Goal: Information Seeking & Learning: Compare options

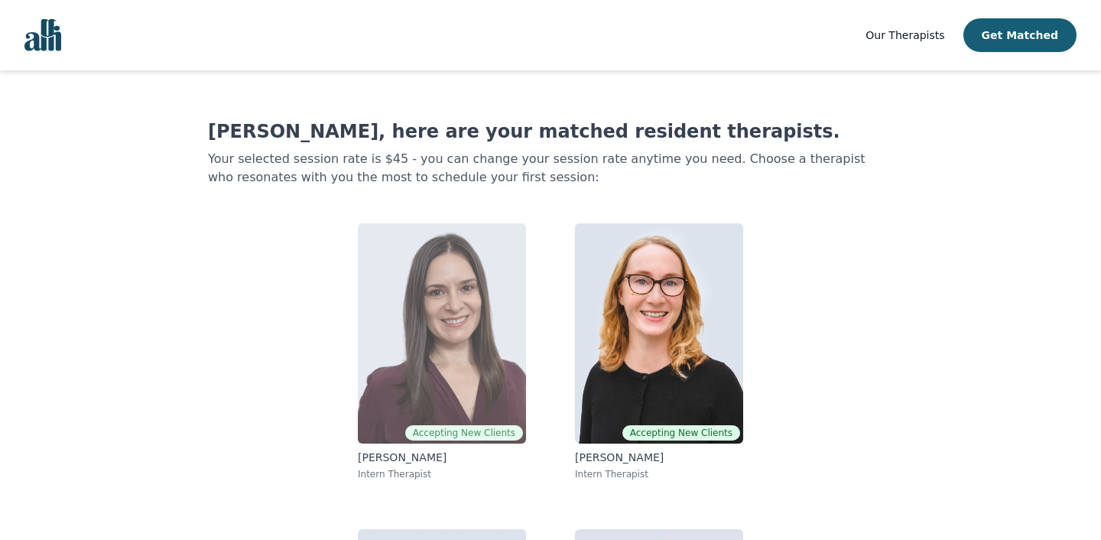
click at [397, 356] on img at bounding box center [442, 333] width 168 height 220
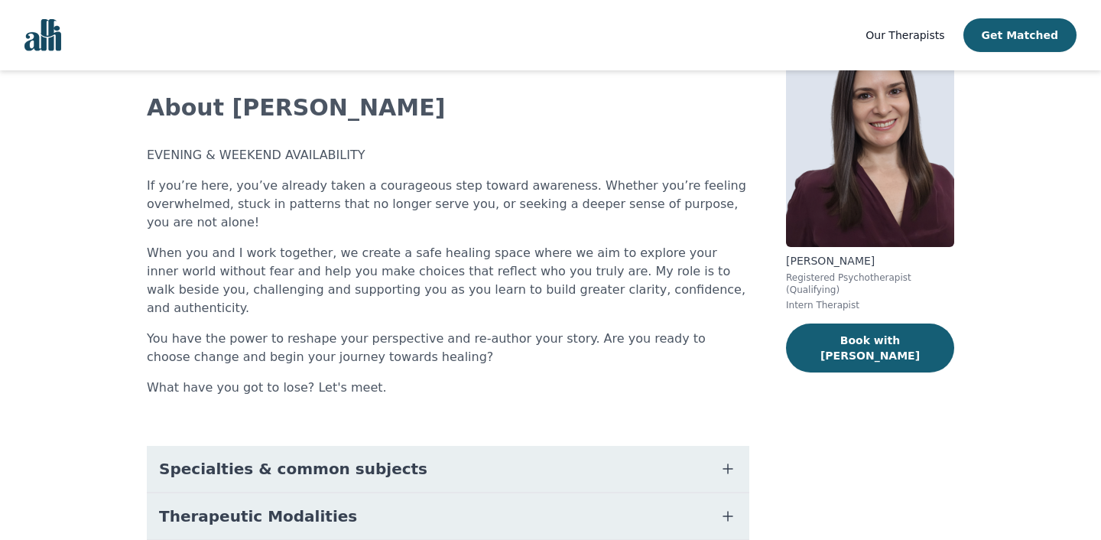
scroll to position [83, 0]
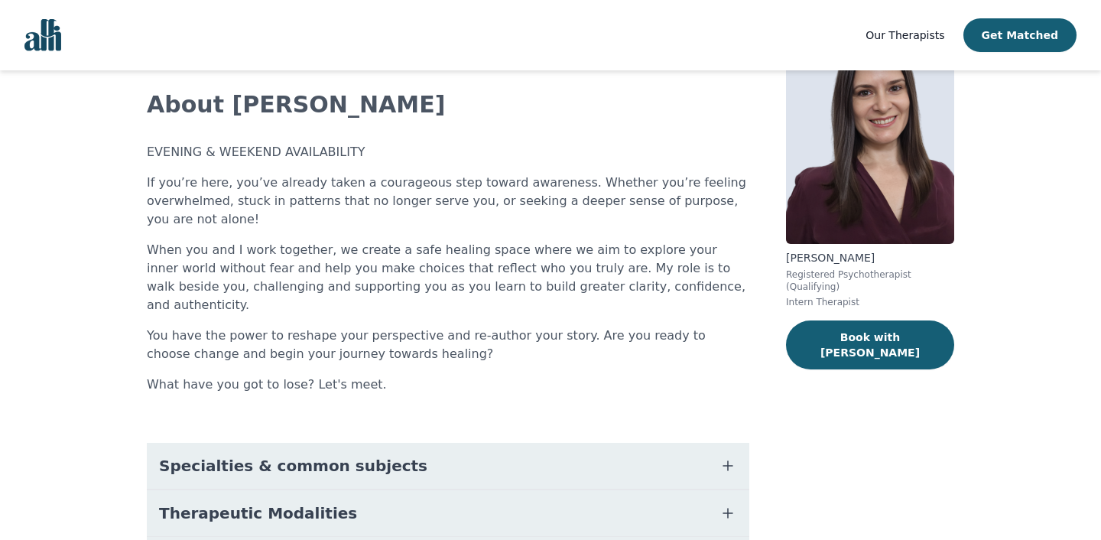
click at [397, 356] on div "EVENING & WEEKEND AVAILABILITY If you’re here, you’ve already taken a courageou…" at bounding box center [448, 268] width 603 height 251
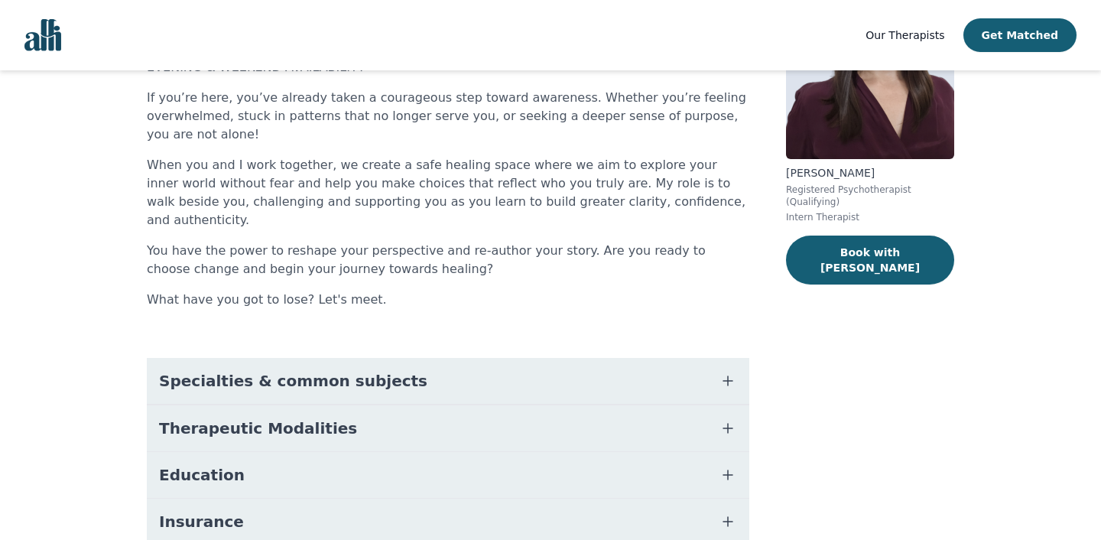
scroll to position [169, 0]
click at [383, 366] on button "Specialties & common subjects" at bounding box center [448, 380] width 603 height 46
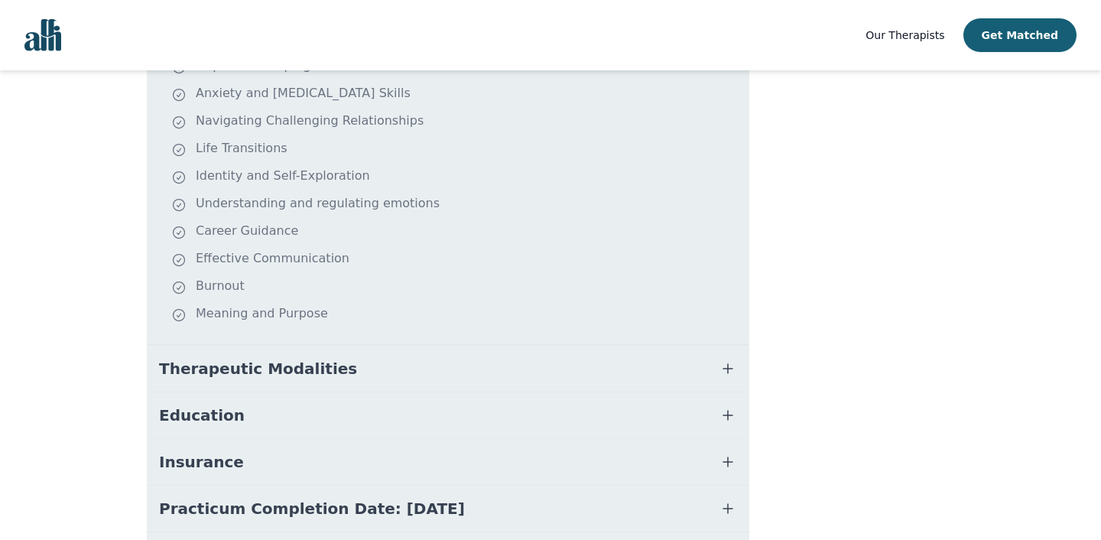
scroll to position [529, 0]
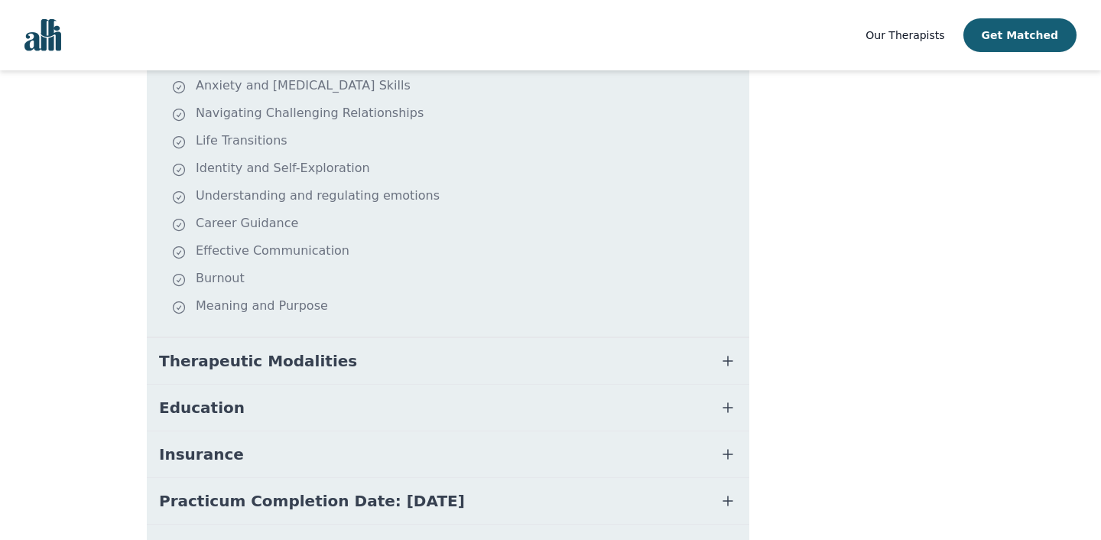
click at [379, 358] on button "Therapeutic Modalities" at bounding box center [448, 361] width 603 height 46
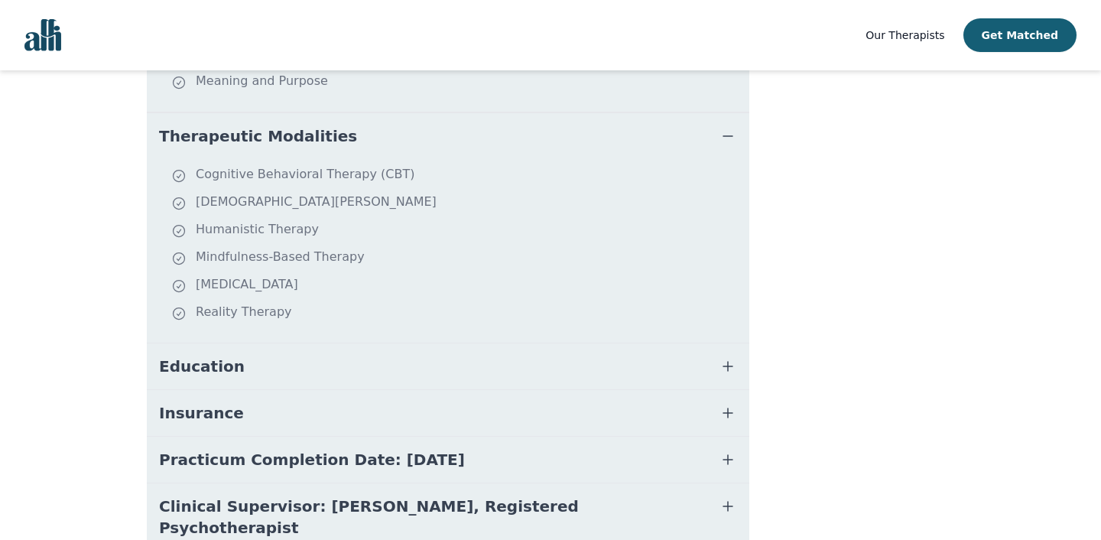
scroll to position [760, 0]
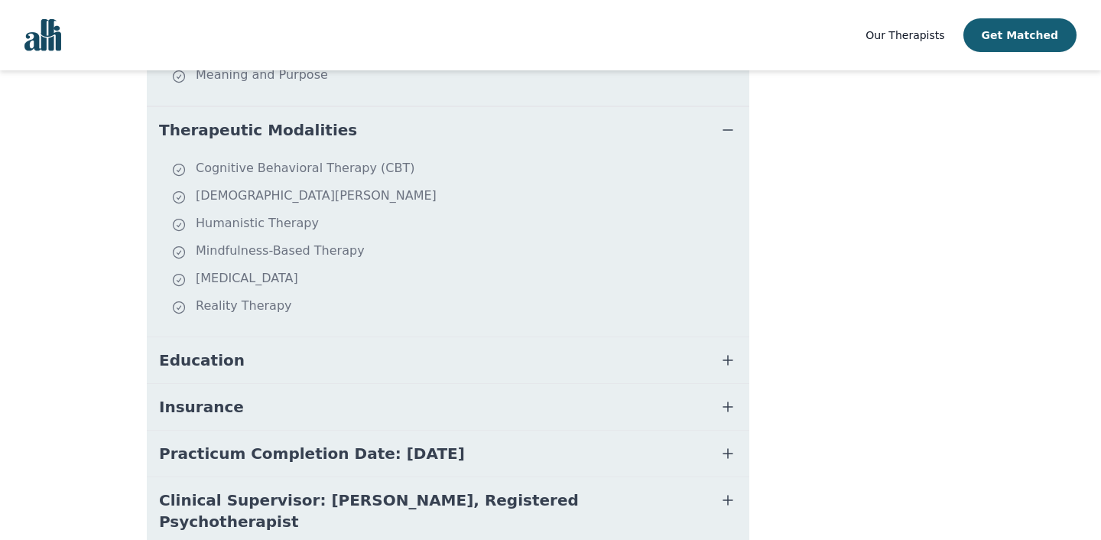
click at [379, 358] on button "Education" at bounding box center [448, 360] width 603 height 46
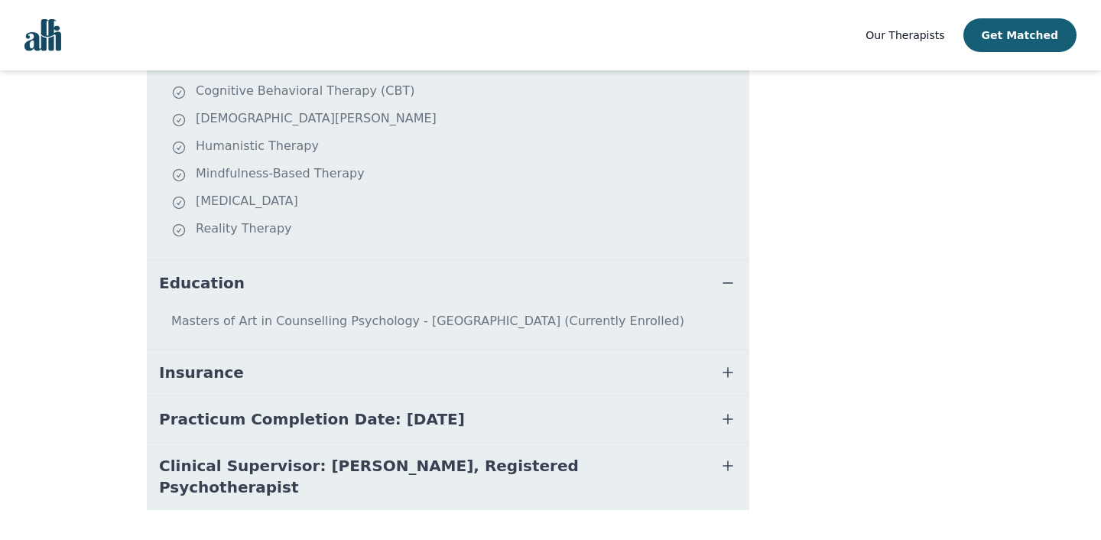
scroll to position [841, 0]
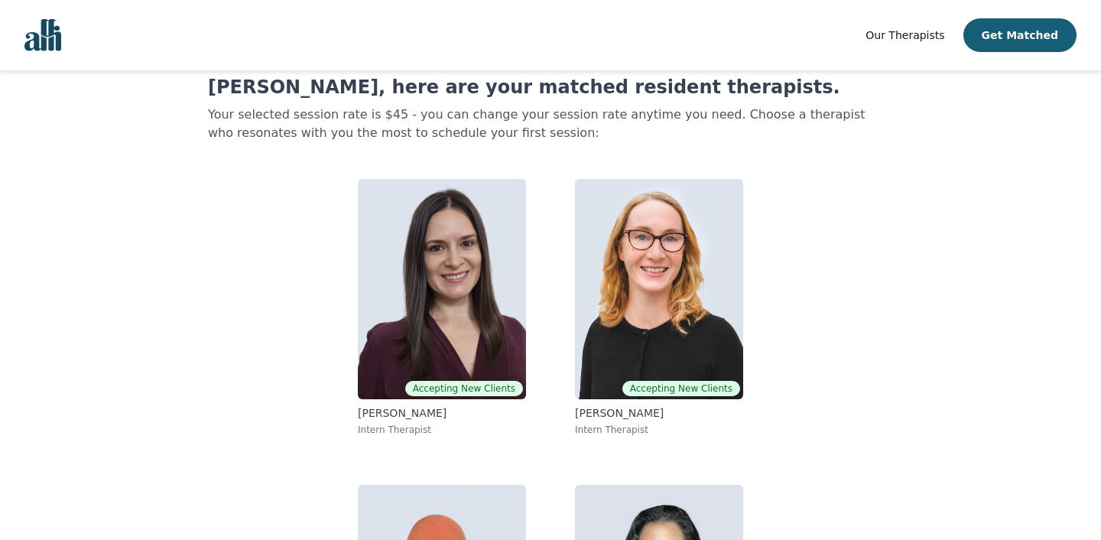
scroll to position [99, 0]
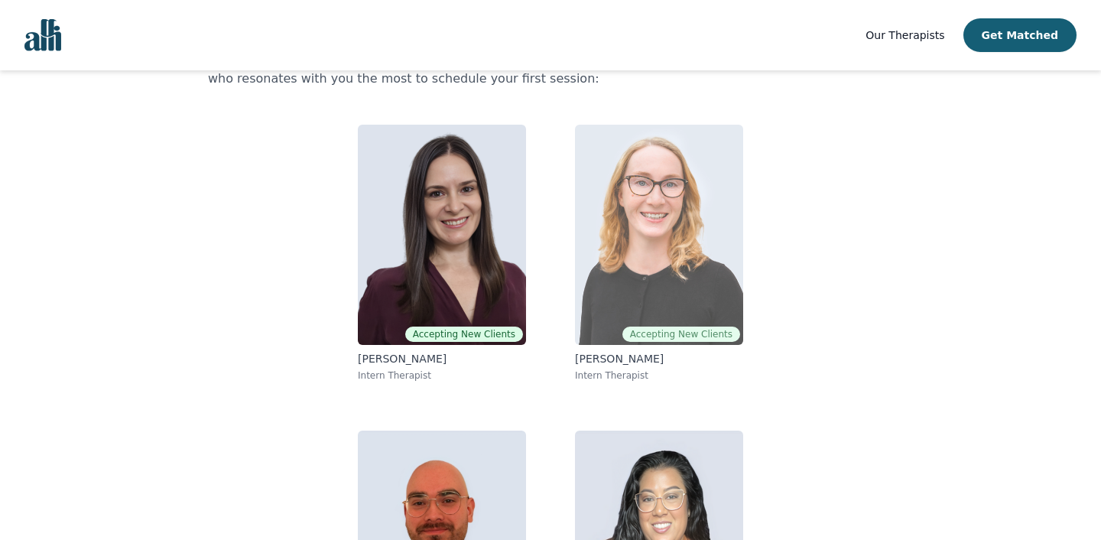
click at [677, 252] on img at bounding box center [659, 235] width 168 height 220
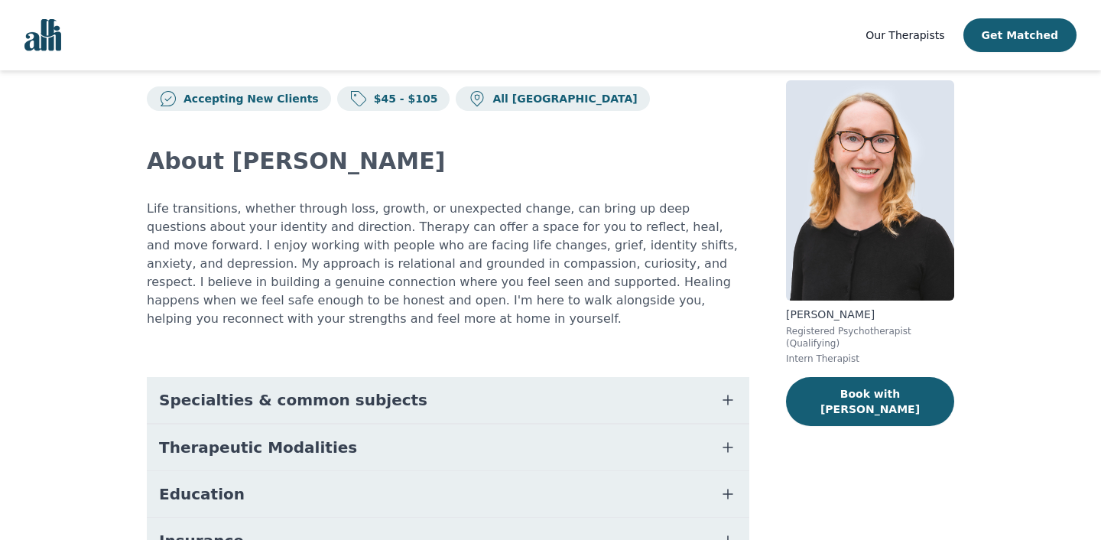
scroll to position [36, 0]
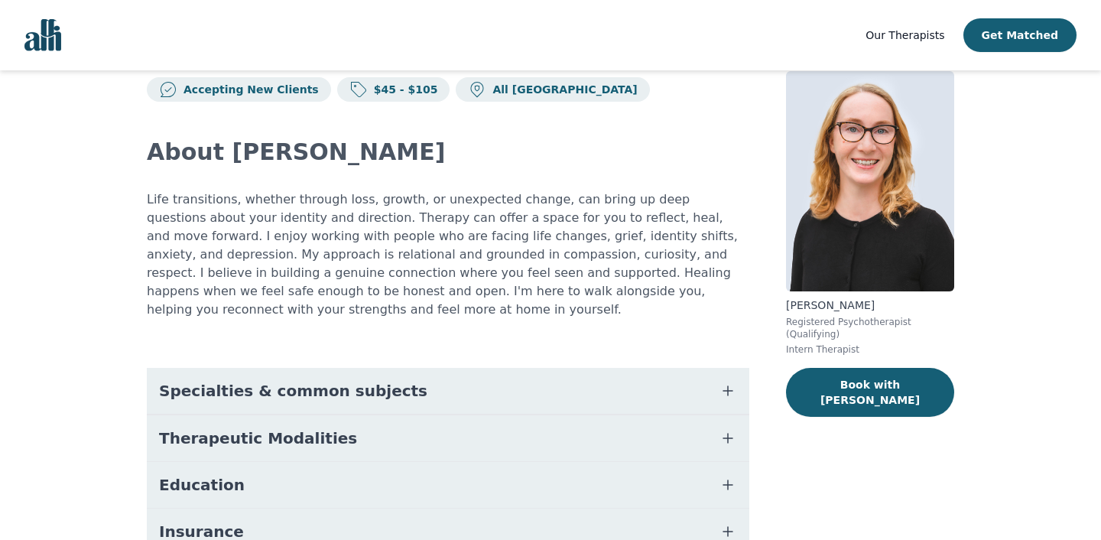
click at [308, 380] on span "Specialties & common subjects" at bounding box center [293, 390] width 268 height 21
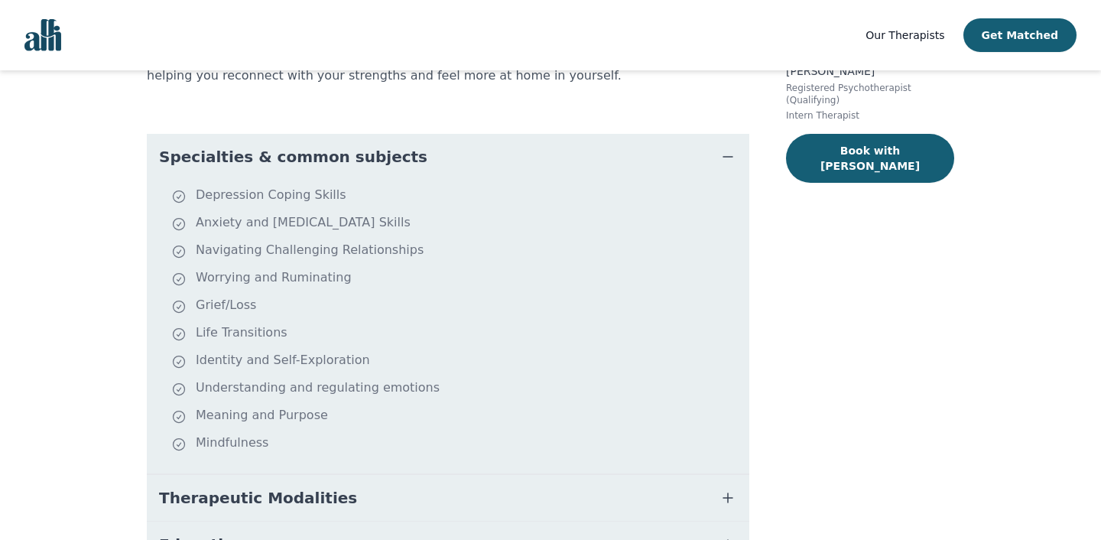
scroll to position [279, 0]
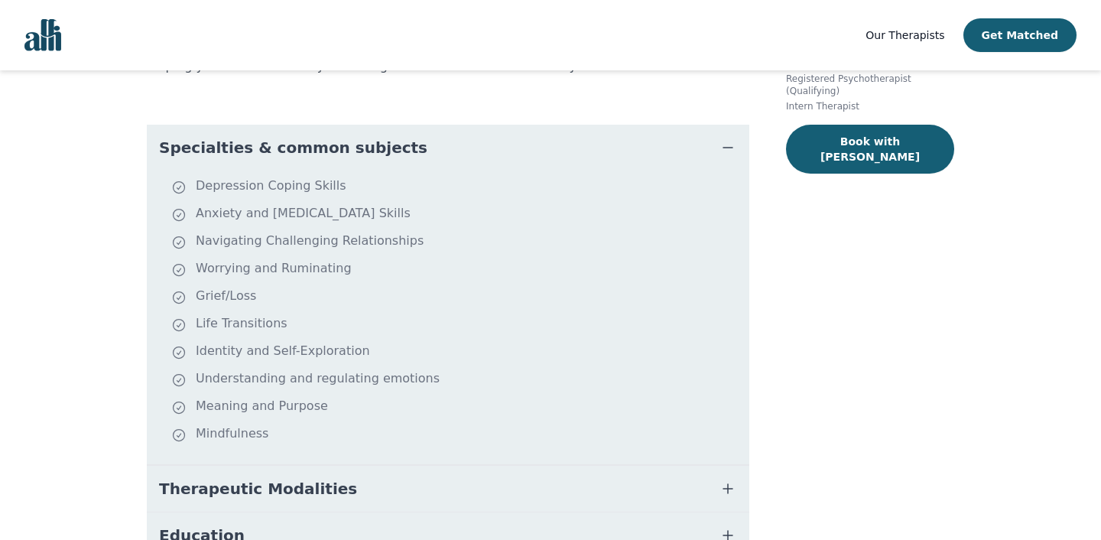
click at [531, 466] on button "Therapeutic Modalities" at bounding box center [448, 489] width 603 height 46
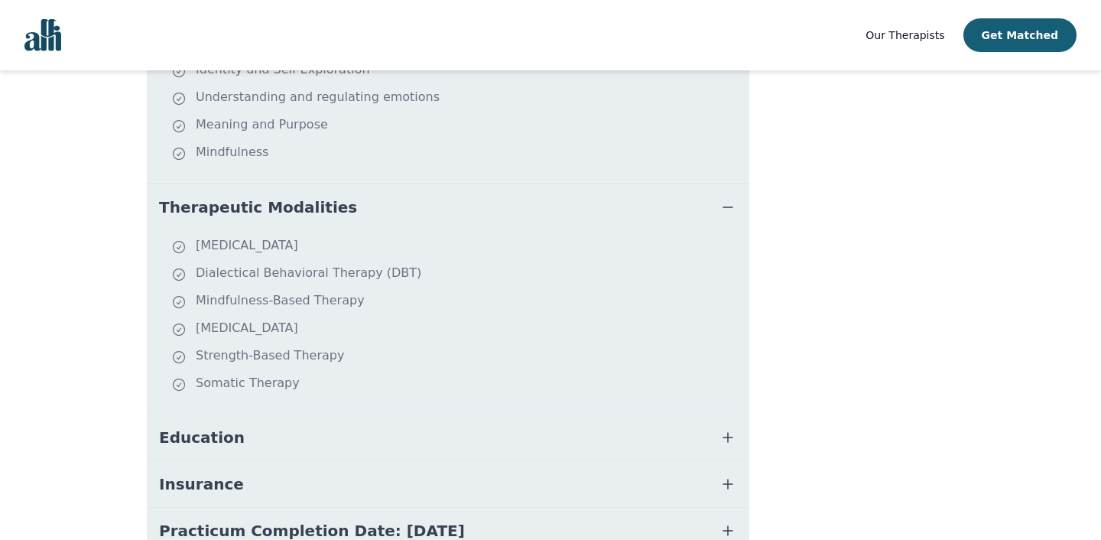
scroll to position [564, 0]
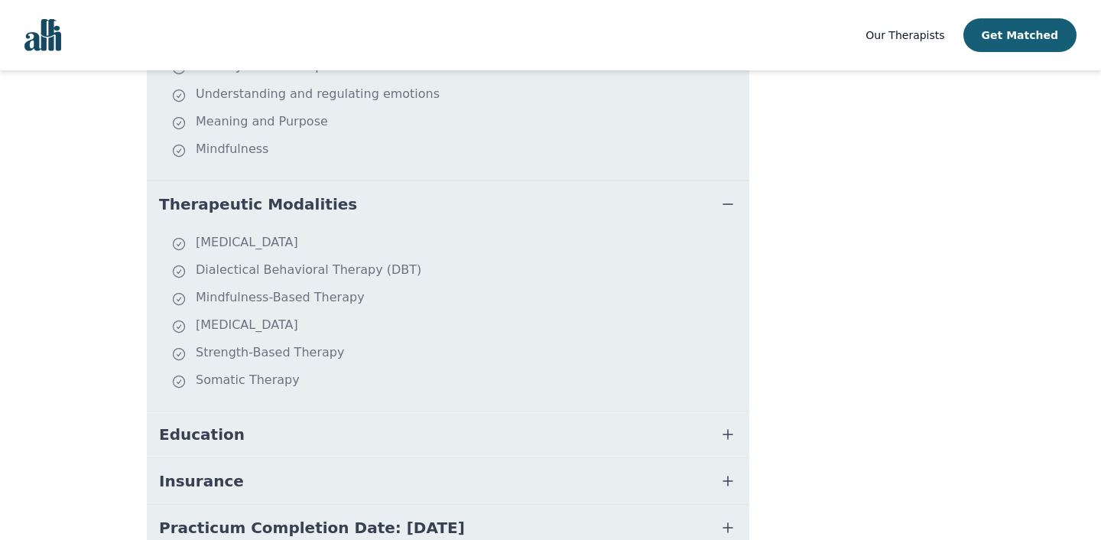
click at [510, 428] on button "Education" at bounding box center [448, 434] width 603 height 46
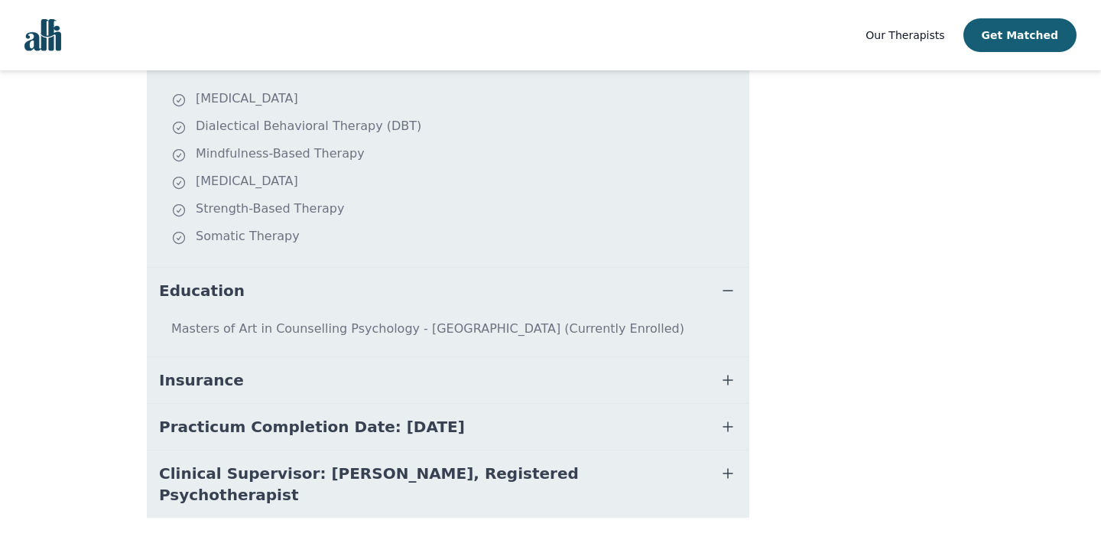
scroll to position [719, 0]
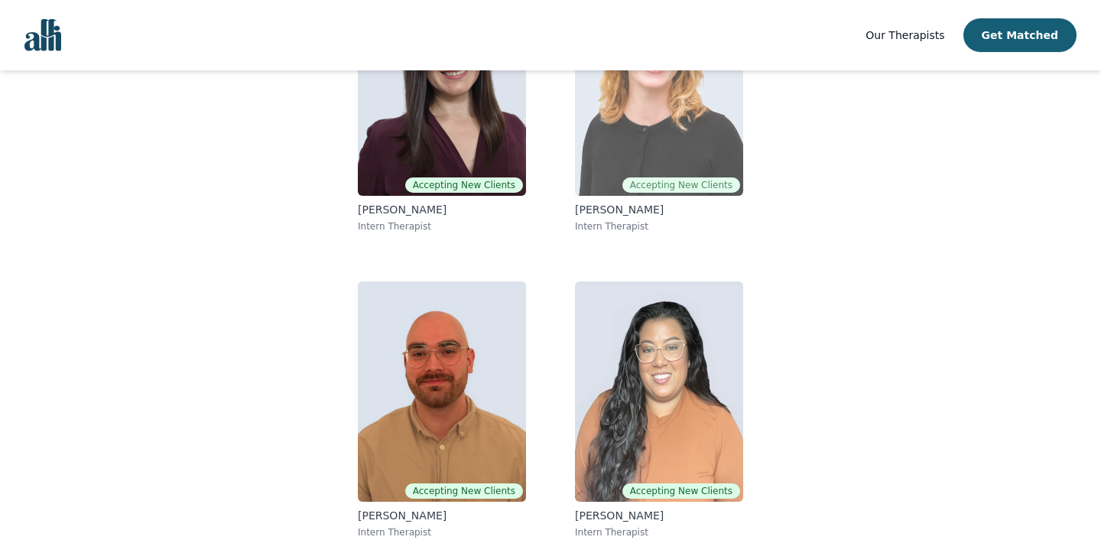
scroll to position [258, 0]
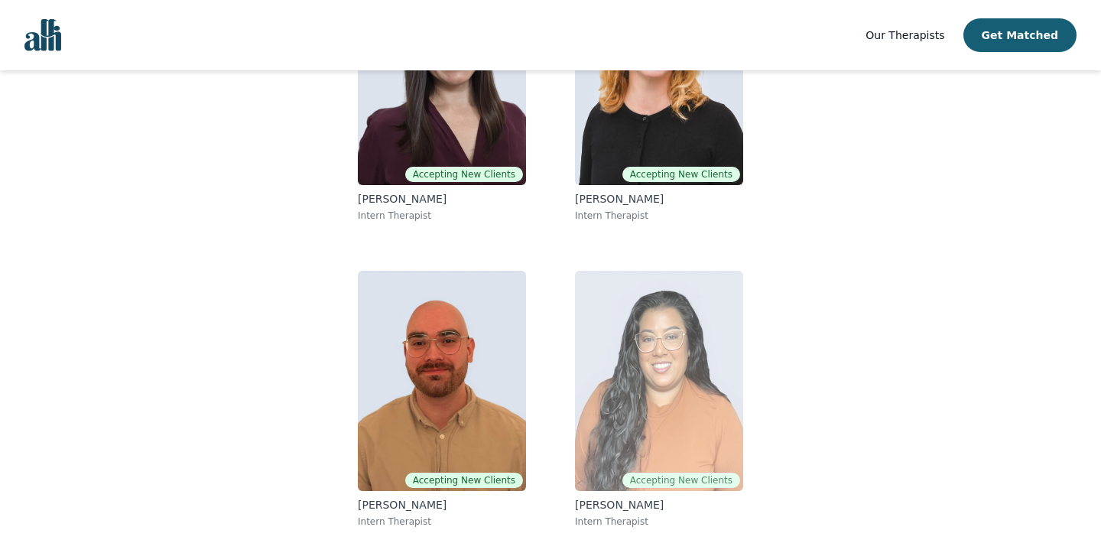
click at [710, 378] on img at bounding box center [659, 381] width 168 height 220
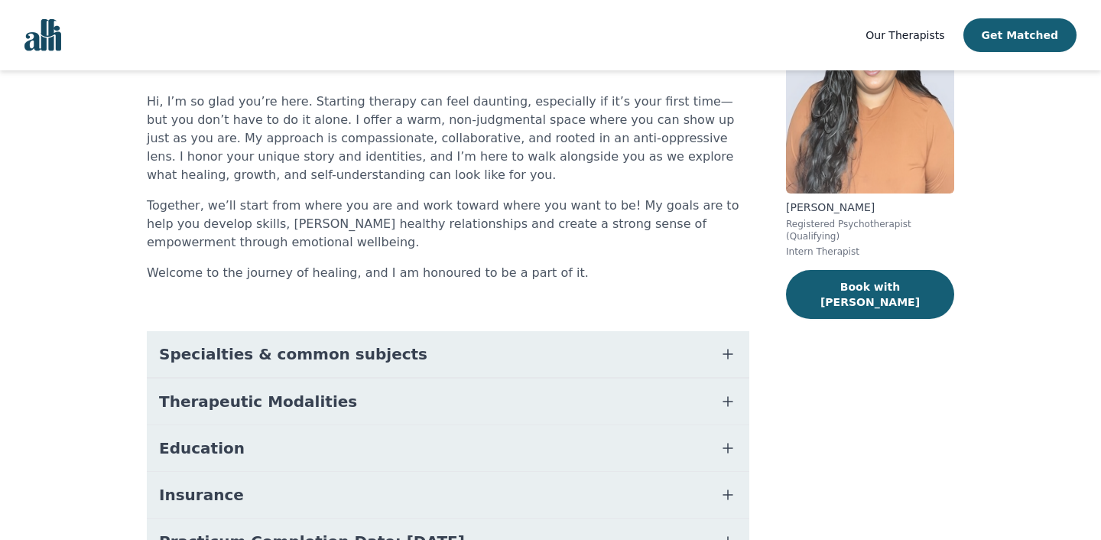
scroll to position [141, 0]
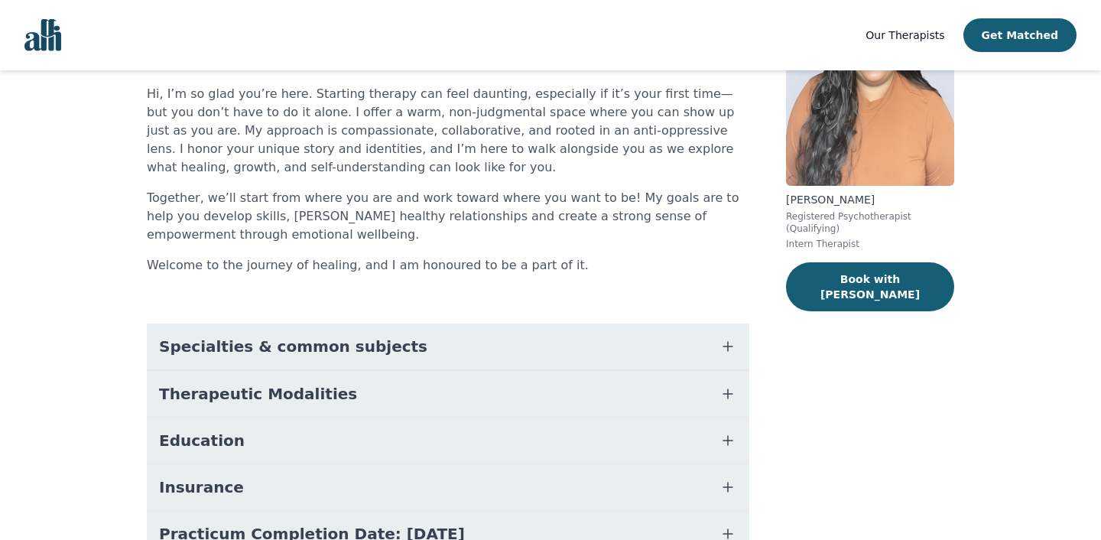
click at [364, 450] on button "Education" at bounding box center [448, 441] width 603 height 46
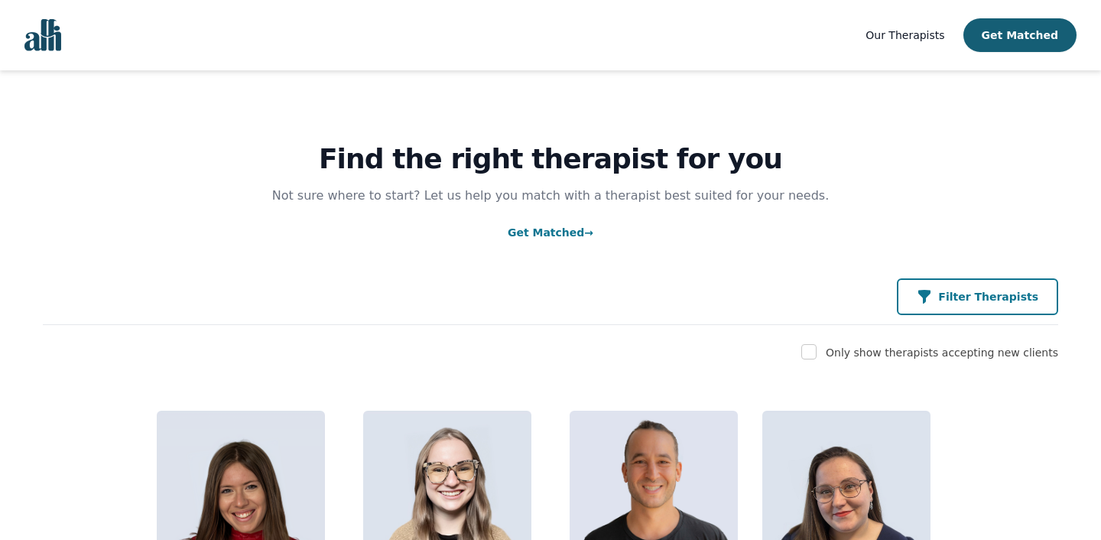
click at [973, 289] on button "Filter Therapists" at bounding box center [977, 296] width 161 height 37
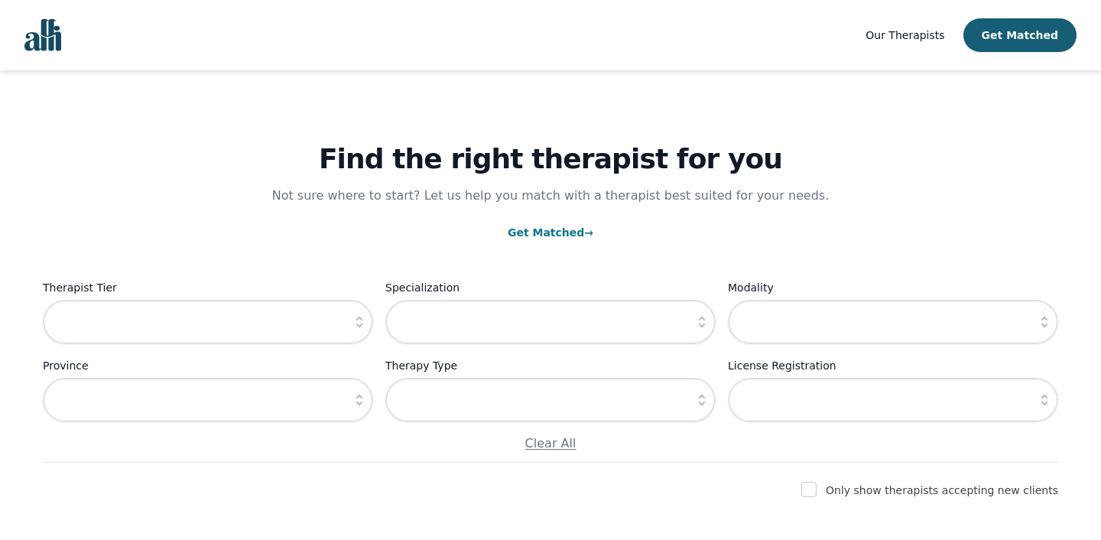
click at [233, 345] on div "Therapist Tier Specialization Modality Province Therapy Type License Registrati…" at bounding box center [551, 365] width 1016 height 174
click at [356, 326] on icon "button" at bounding box center [359, 321] width 15 height 15
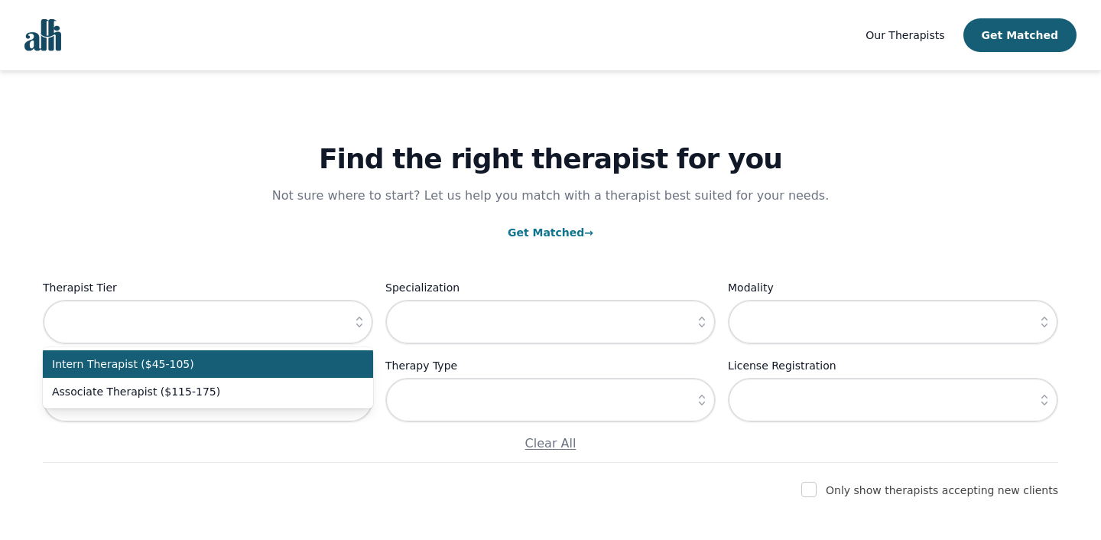
click at [274, 361] on span "Intern Therapist ($45-105)" at bounding box center [199, 363] width 294 height 15
type input "Intern Therapist ($45-105)"
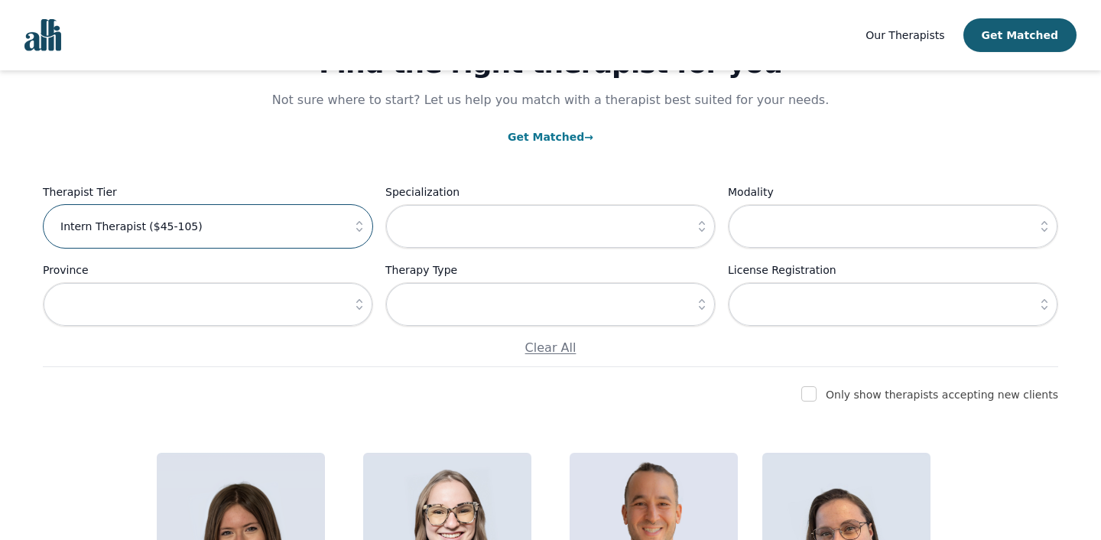
scroll to position [105, 0]
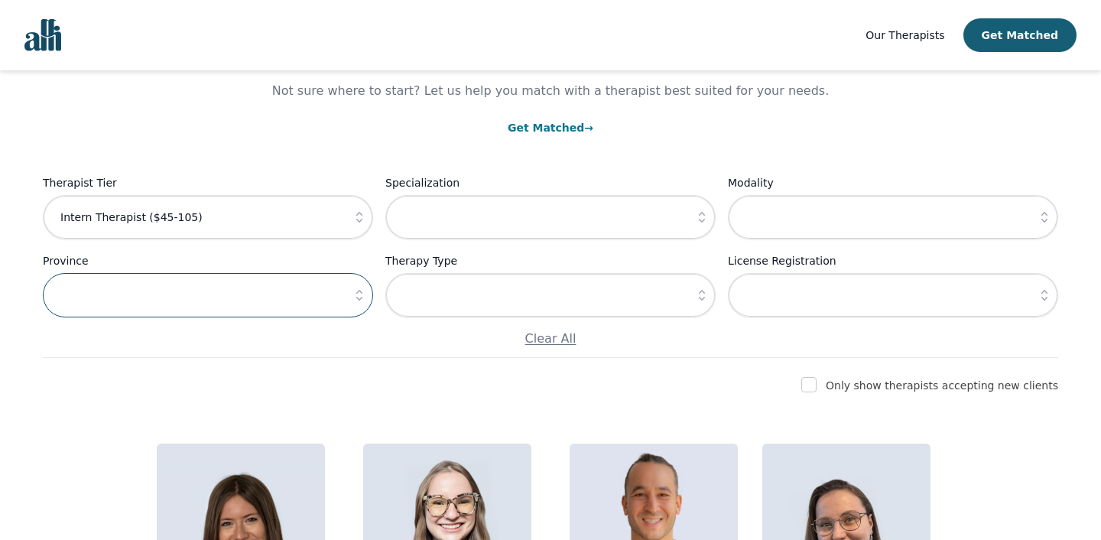
click at [332, 306] on input "text" at bounding box center [208, 295] width 330 height 44
type input "[GEOGRAPHIC_DATA]"
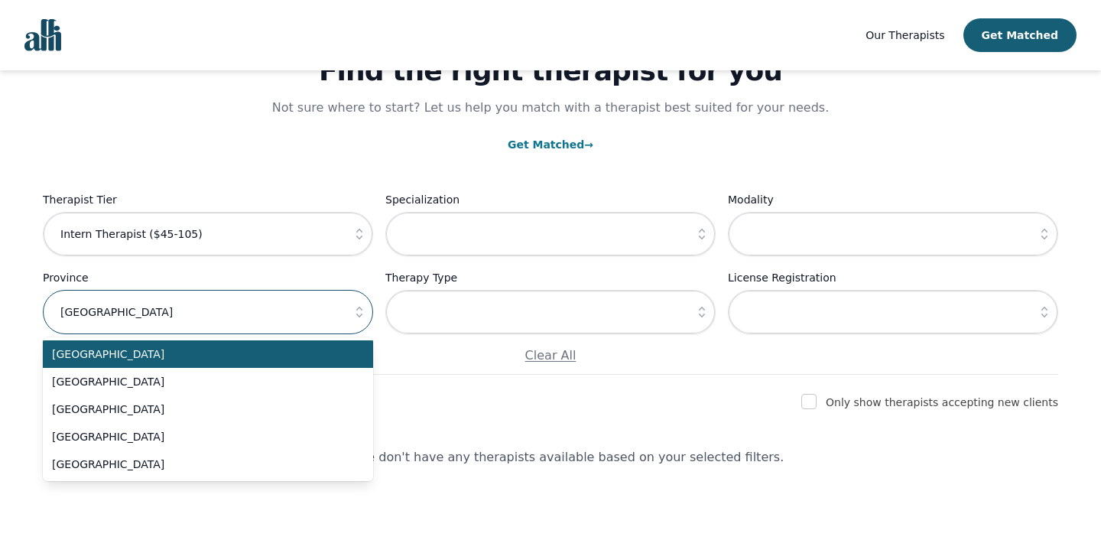
scroll to position [89, 0]
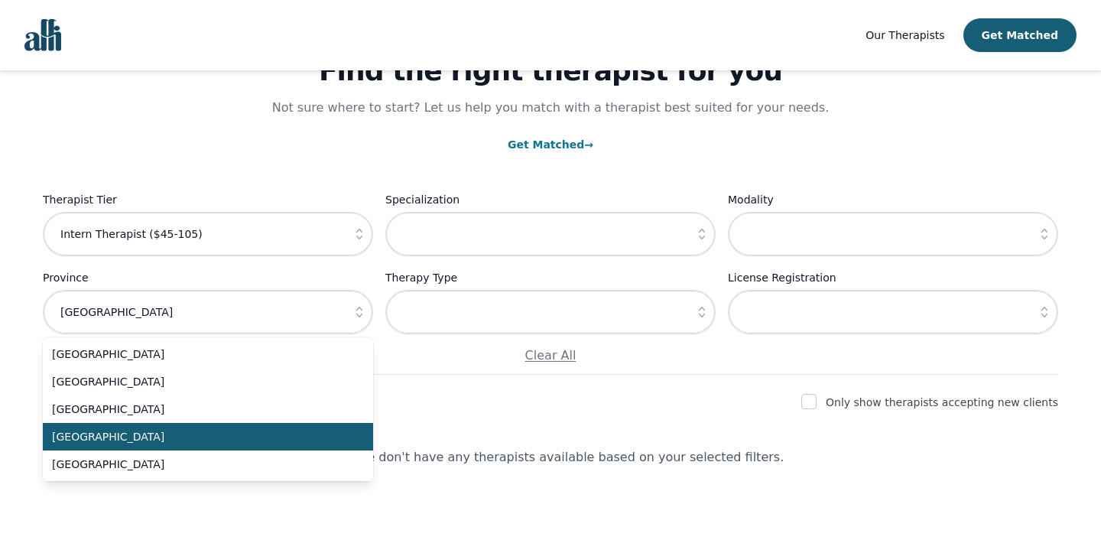
click at [111, 441] on span "[GEOGRAPHIC_DATA]" at bounding box center [199, 436] width 294 height 15
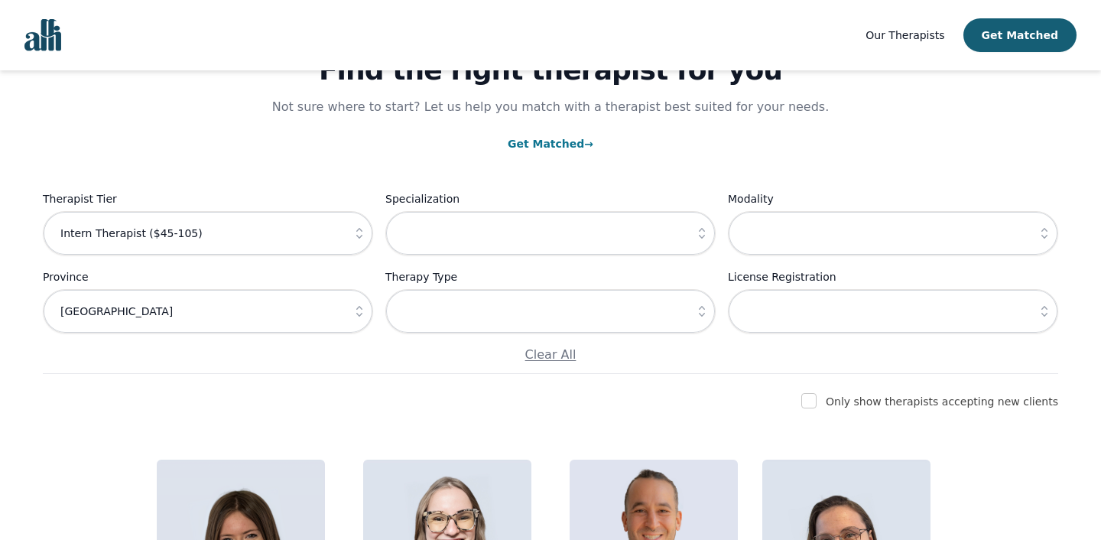
click at [703, 228] on icon "button" at bounding box center [701, 233] width 15 height 15
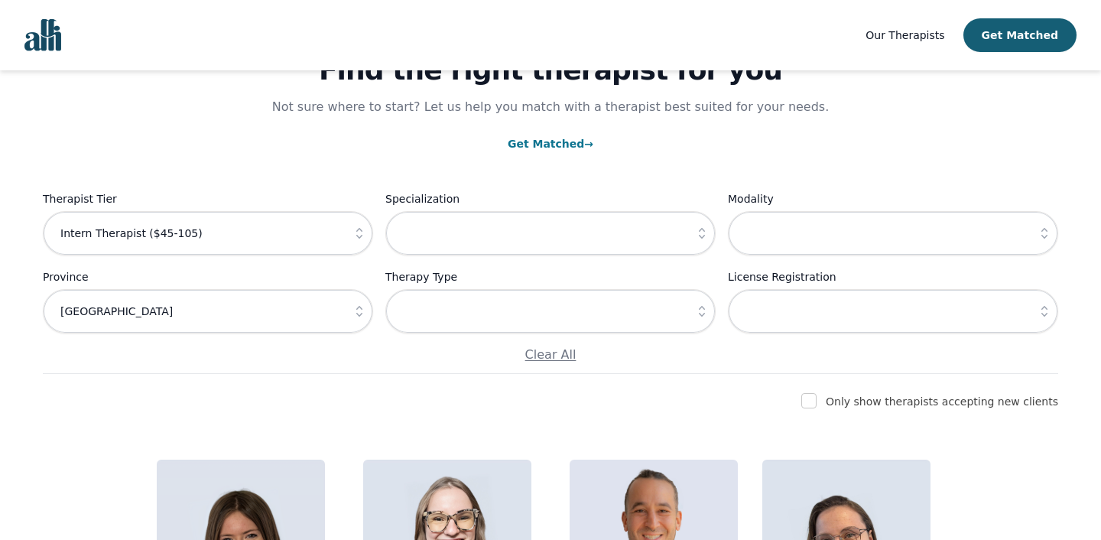
click at [1041, 242] on button "button" at bounding box center [1045, 233] width 28 height 44
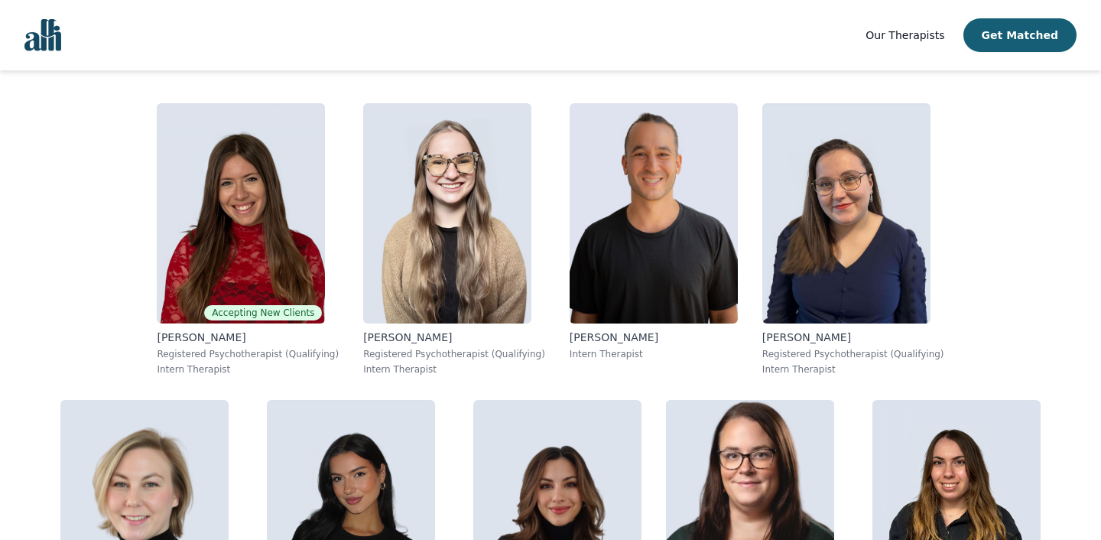
scroll to position [447, 0]
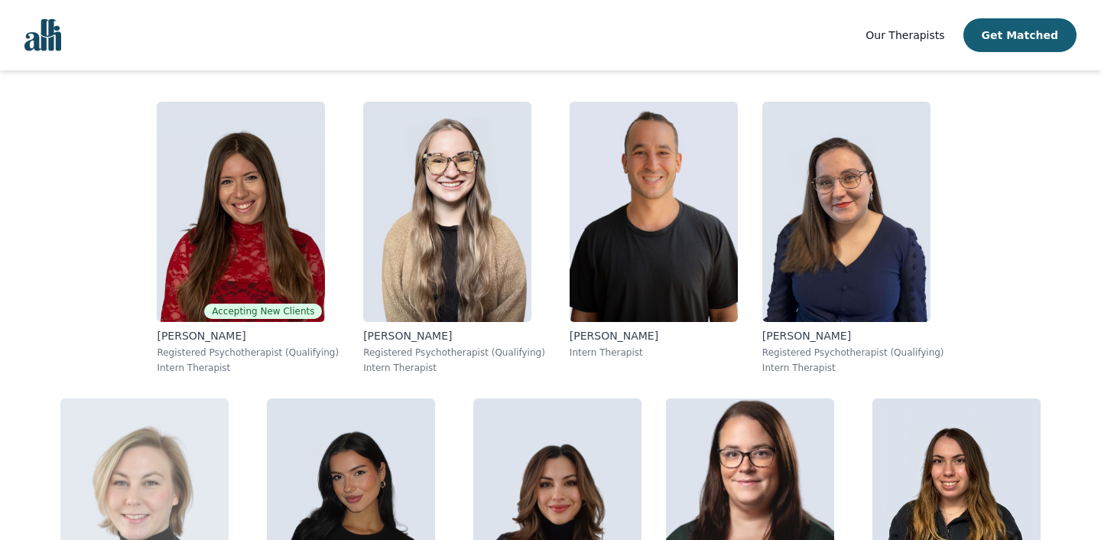
click at [229, 398] on img at bounding box center [144, 508] width 168 height 220
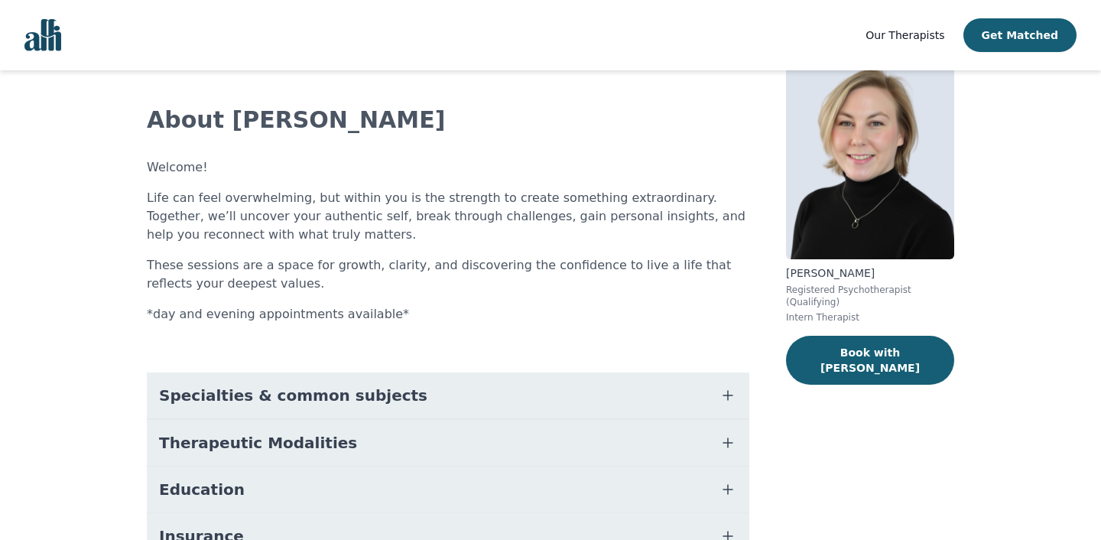
scroll to position [71, 0]
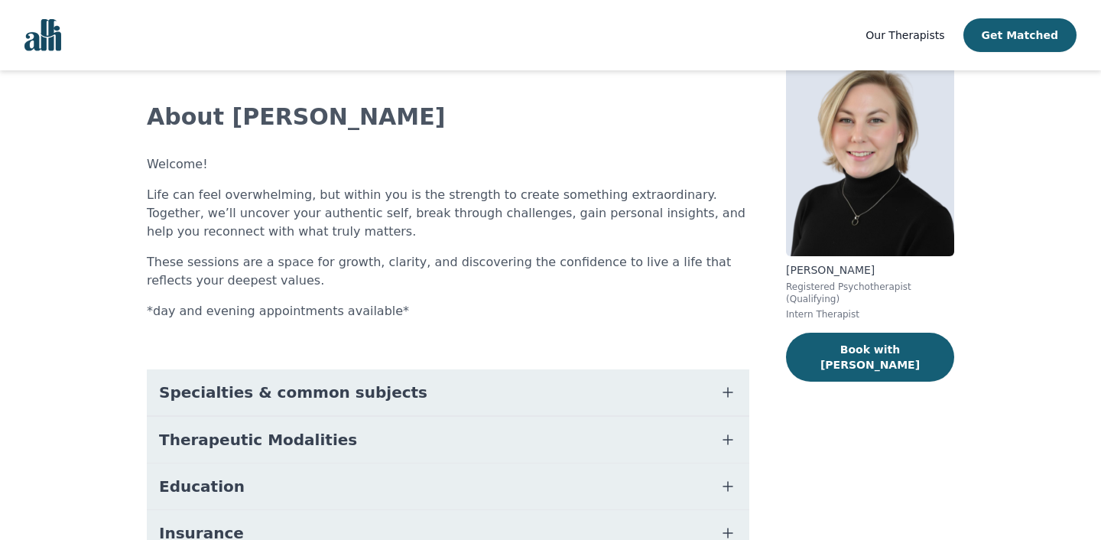
click at [556, 383] on button "Specialties & common subjects" at bounding box center [448, 392] width 603 height 46
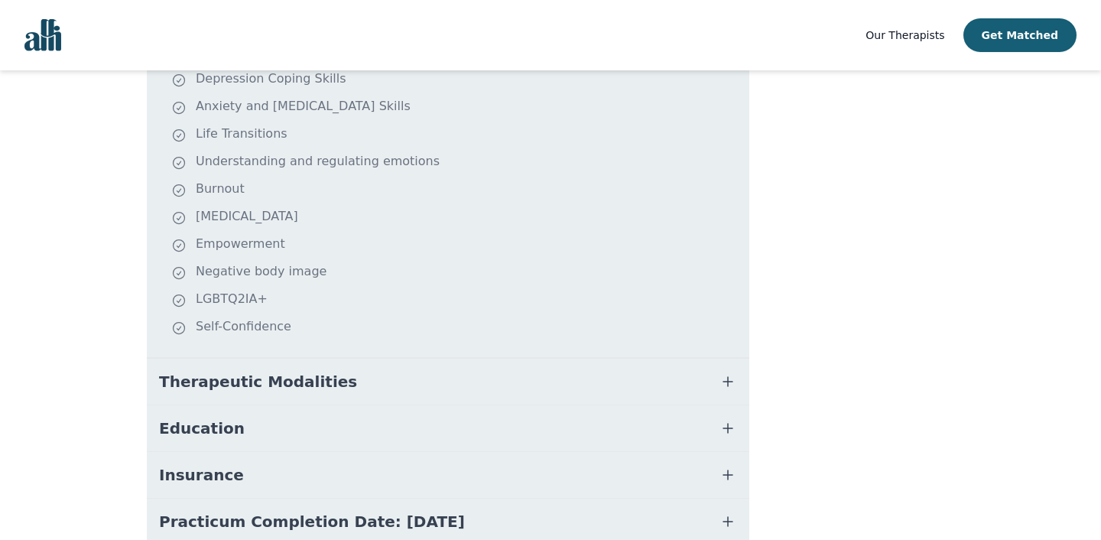
scroll to position [428, 0]
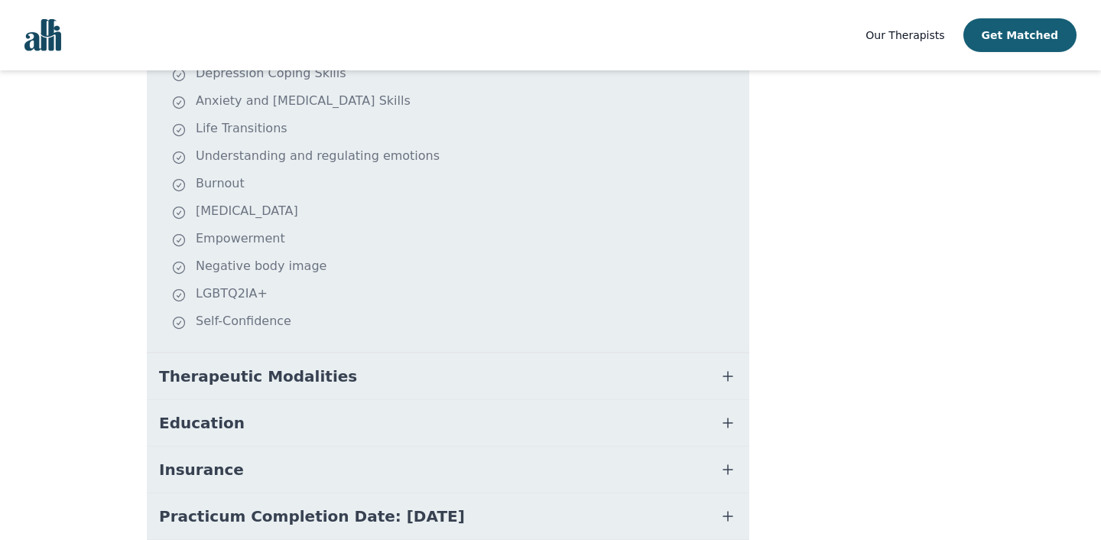
click at [555, 390] on button "Therapeutic Modalities" at bounding box center [448, 376] width 603 height 46
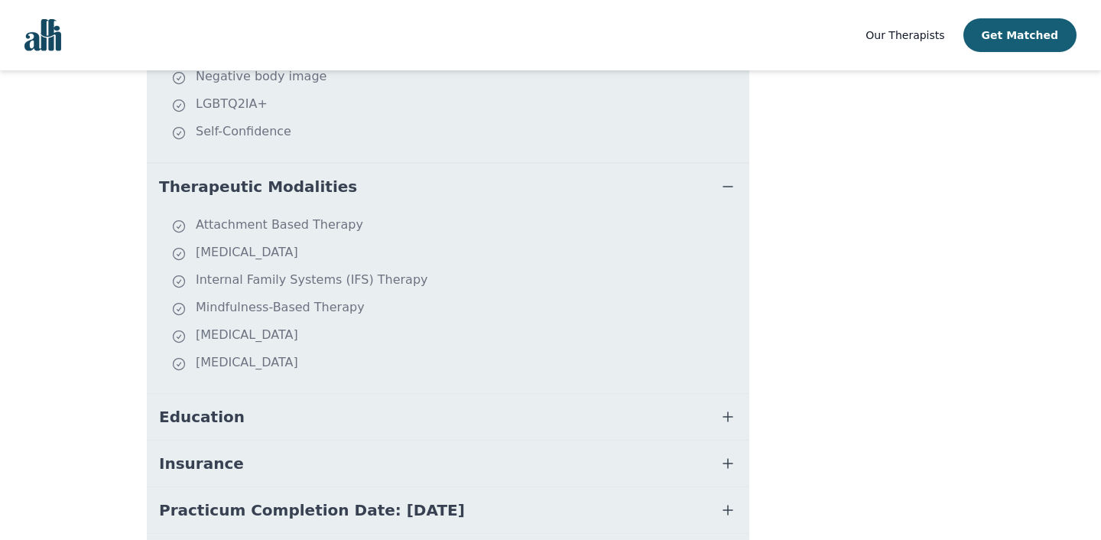
scroll to position [620, 0]
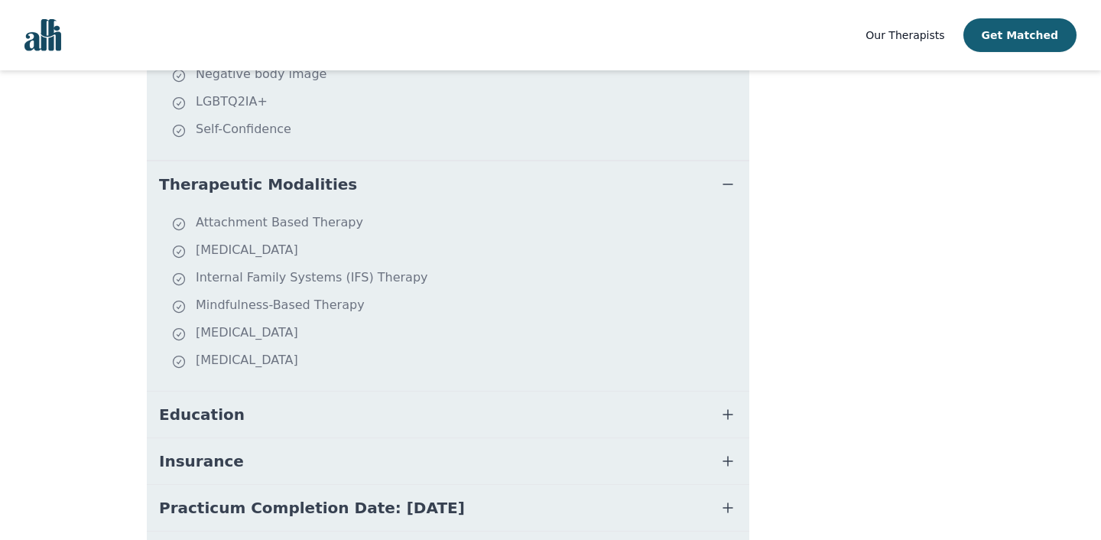
click at [548, 427] on button "Education" at bounding box center [448, 415] width 603 height 46
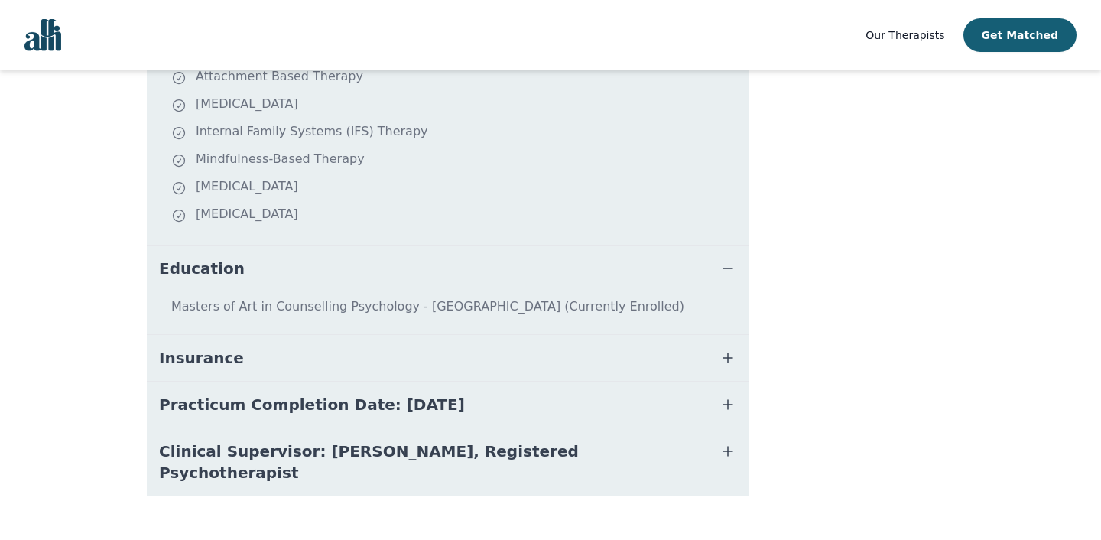
scroll to position [774, 0]
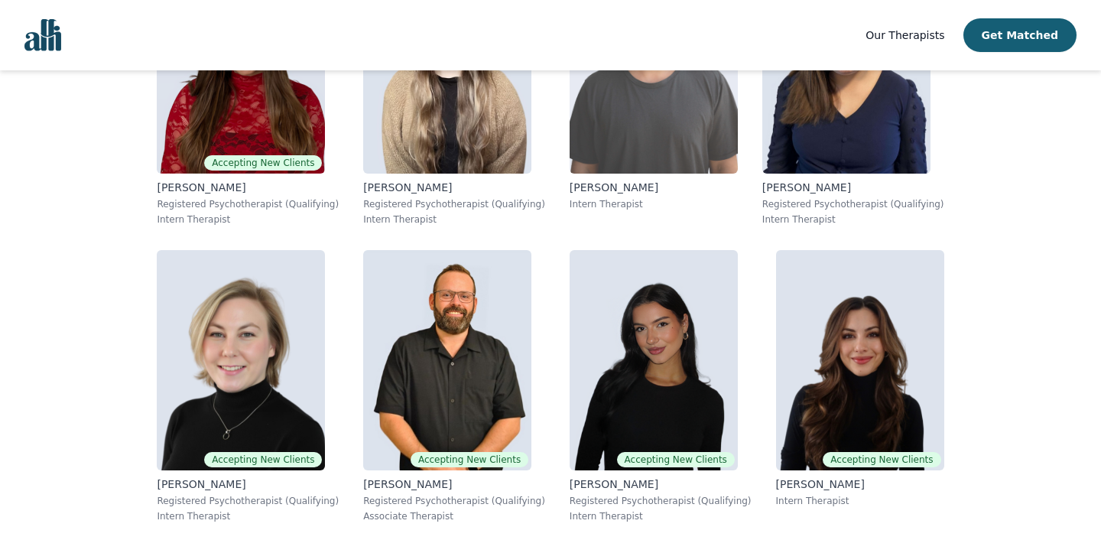
scroll to position [465, 0]
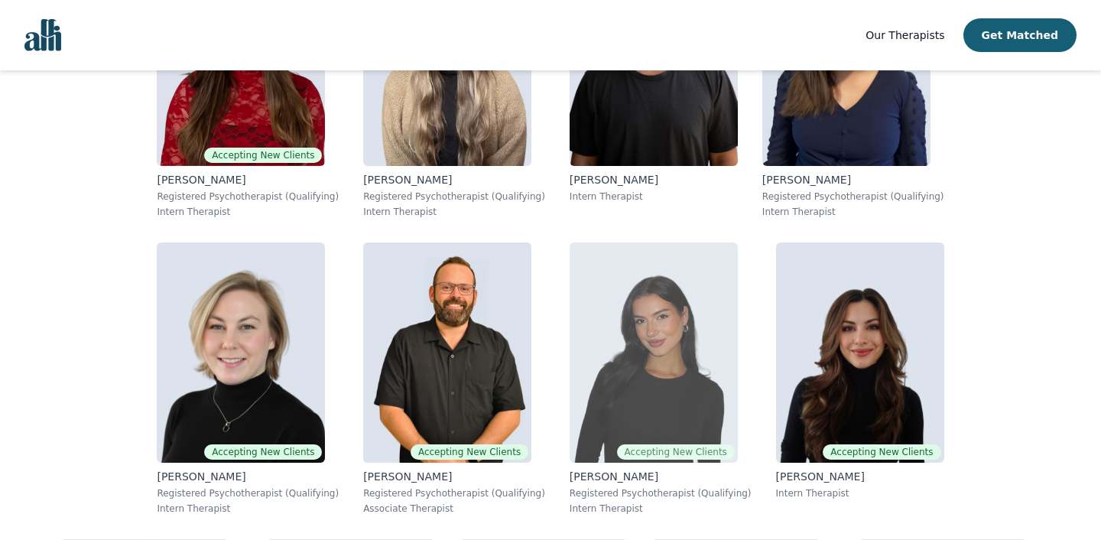
click at [570, 312] on img at bounding box center [654, 352] width 168 height 220
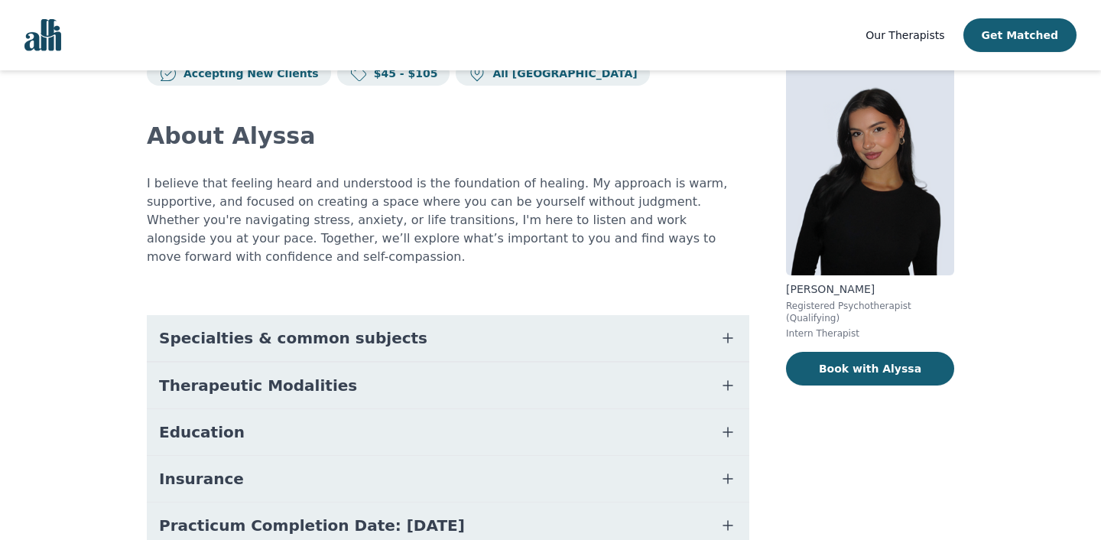
scroll to position [120, 0]
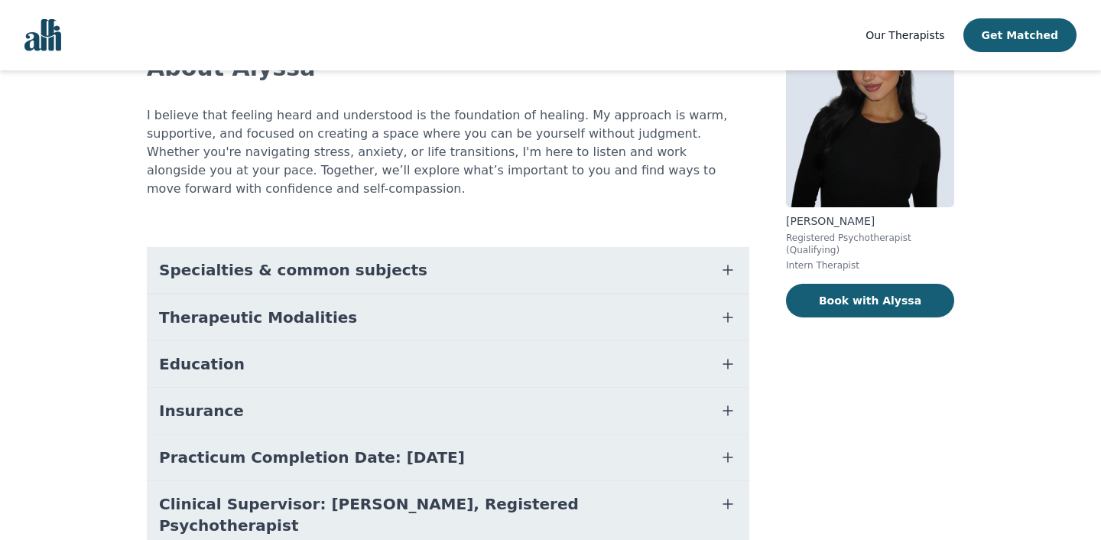
click at [327, 362] on button "Education" at bounding box center [448, 364] width 603 height 46
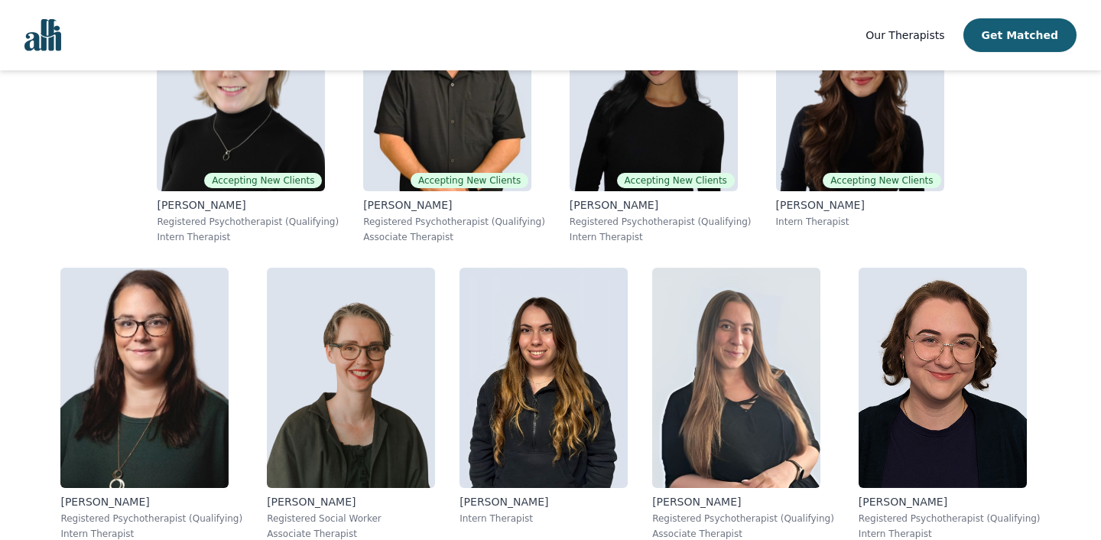
scroll to position [799, 0]
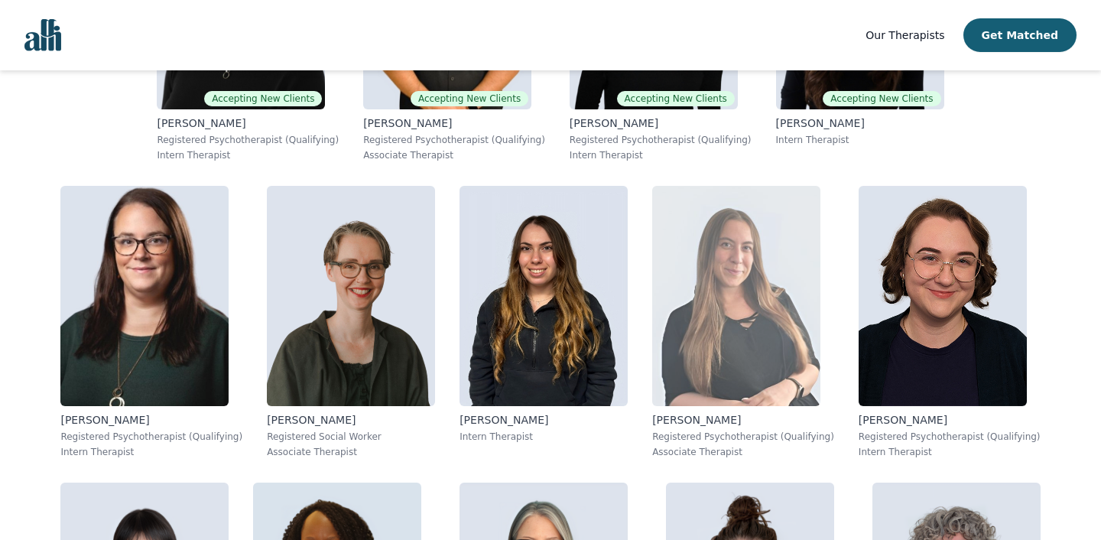
click at [652, 258] on img at bounding box center [736, 296] width 168 height 220
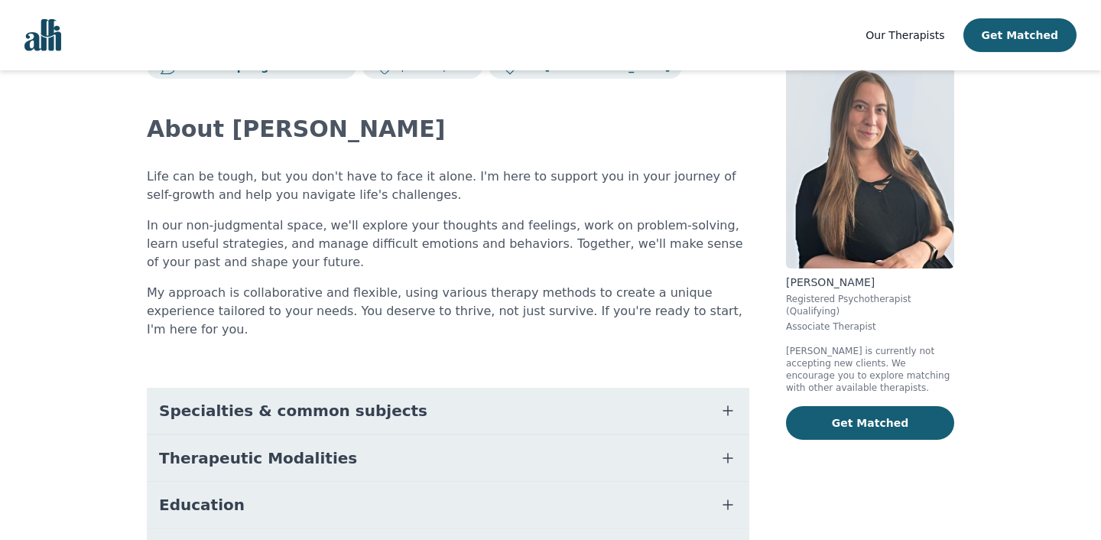
scroll to position [148, 0]
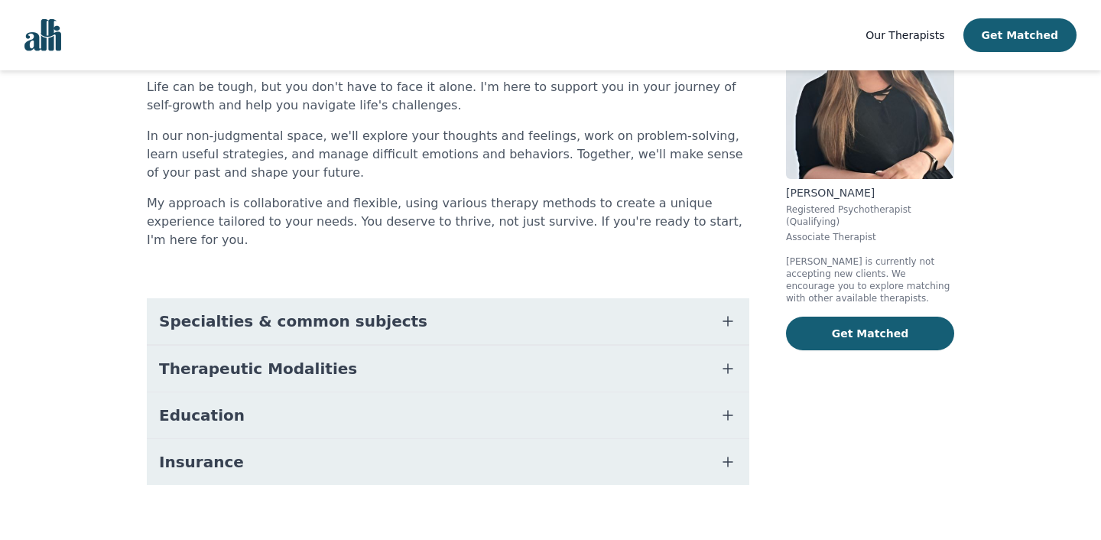
click at [338, 392] on button "Education" at bounding box center [448, 415] width 603 height 46
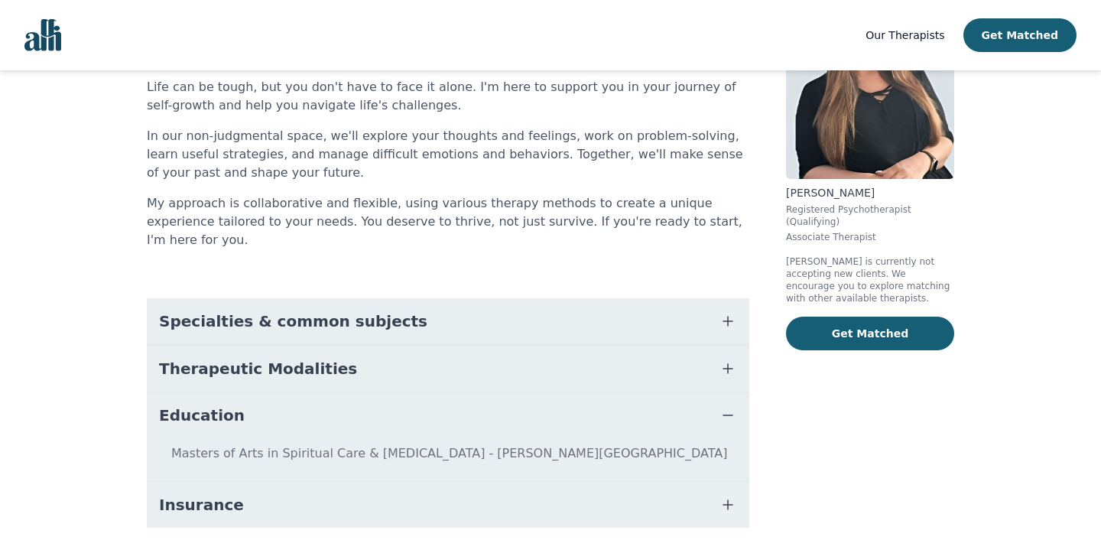
click at [306, 358] on span "Therapeutic Modalities" at bounding box center [258, 368] width 198 height 21
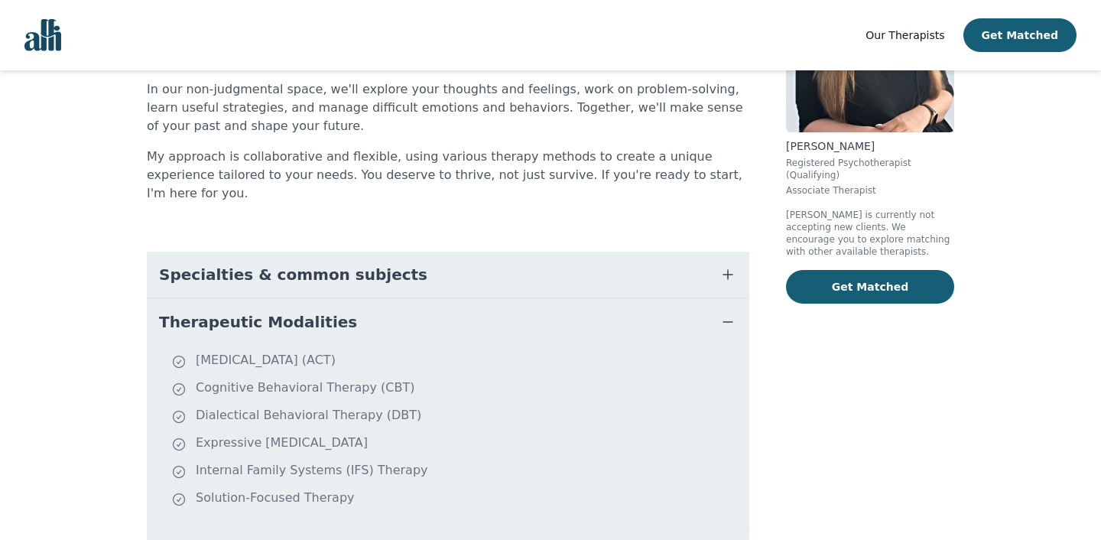
scroll to position [191, 0]
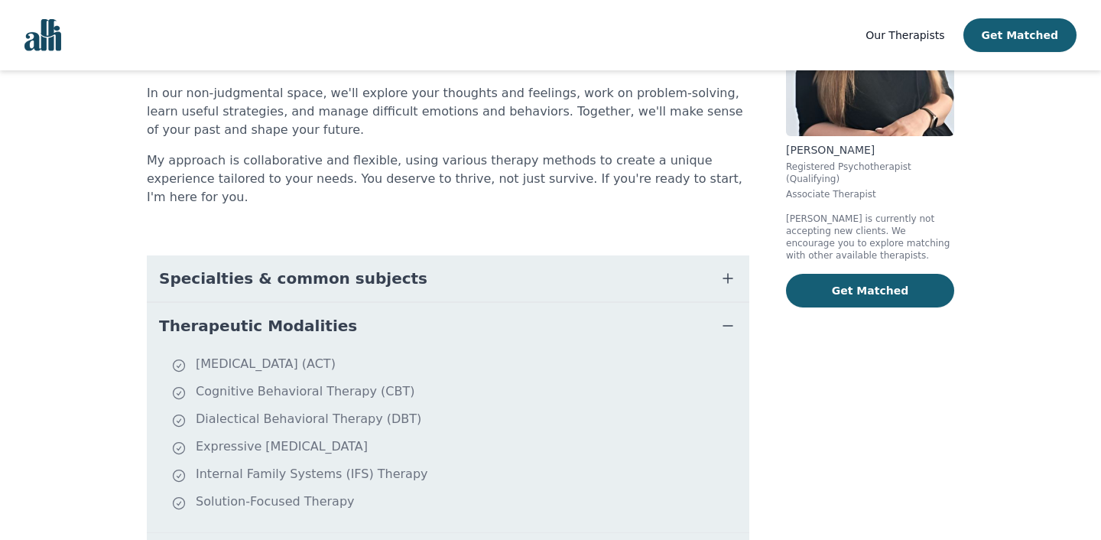
click at [310, 268] on span "Specialties & common subjects" at bounding box center [293, 278] width 268 height 21
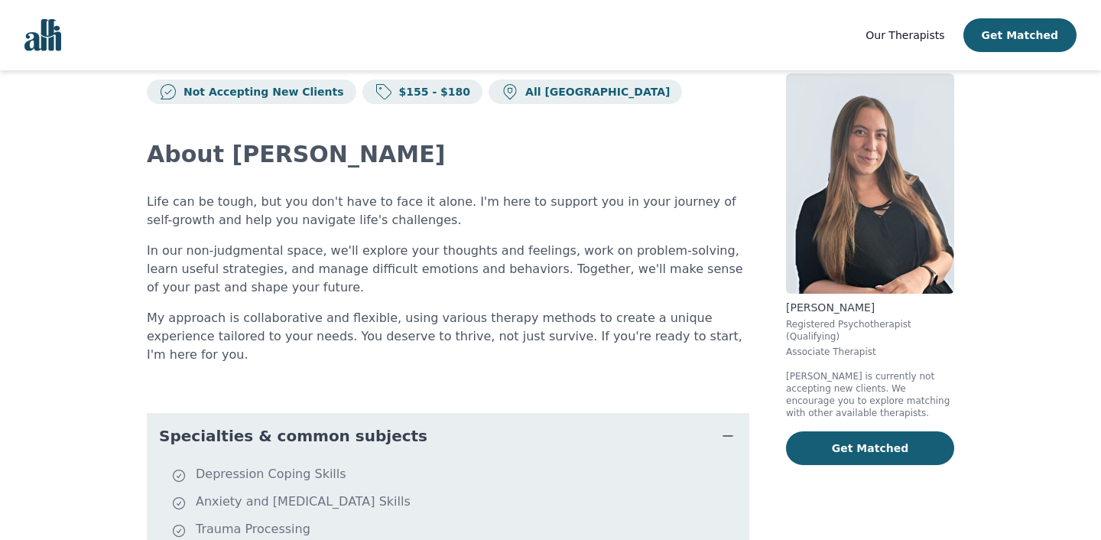
scroll to position [0, 0]
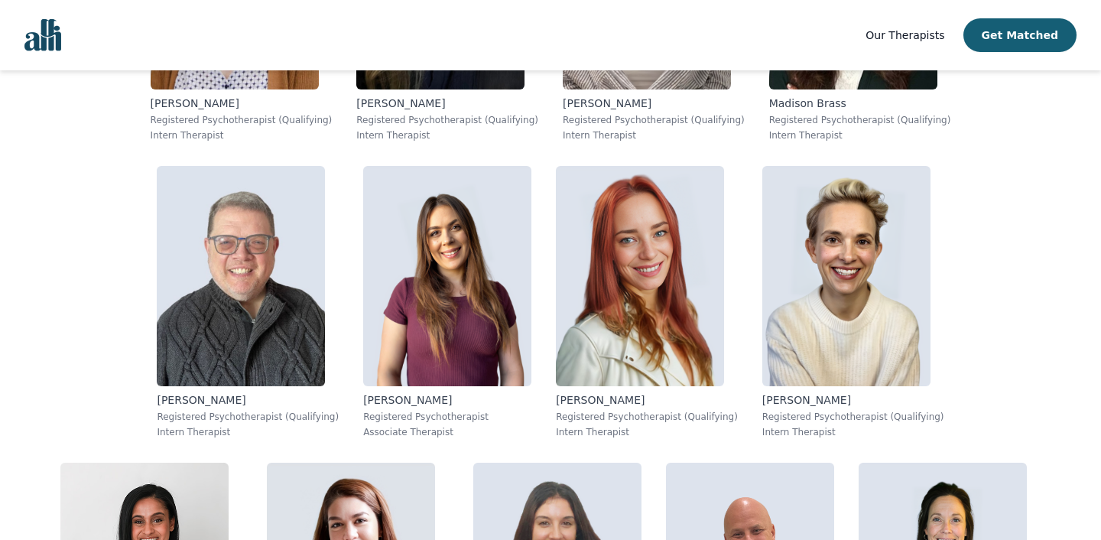
scroll to position [1774, 0]
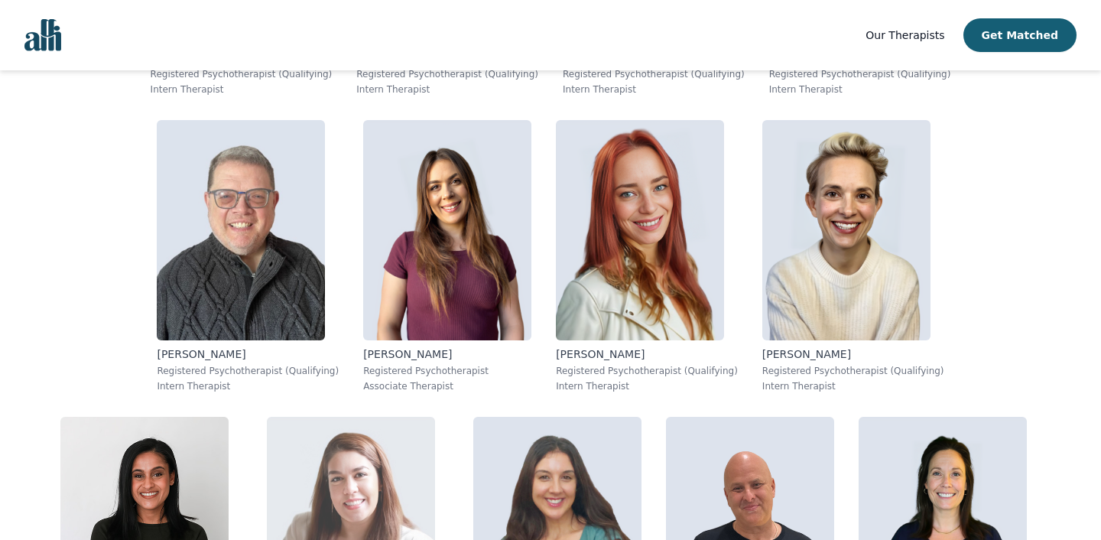
click at [435, 417] on img at bounding box center [351, 527] width 168 height 220
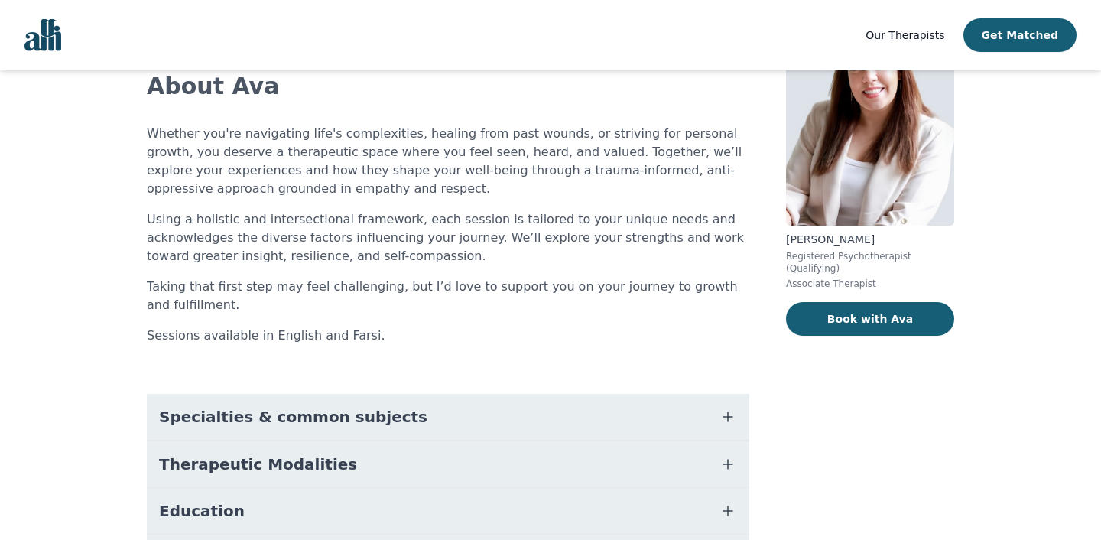
scroll to position [216, 0]
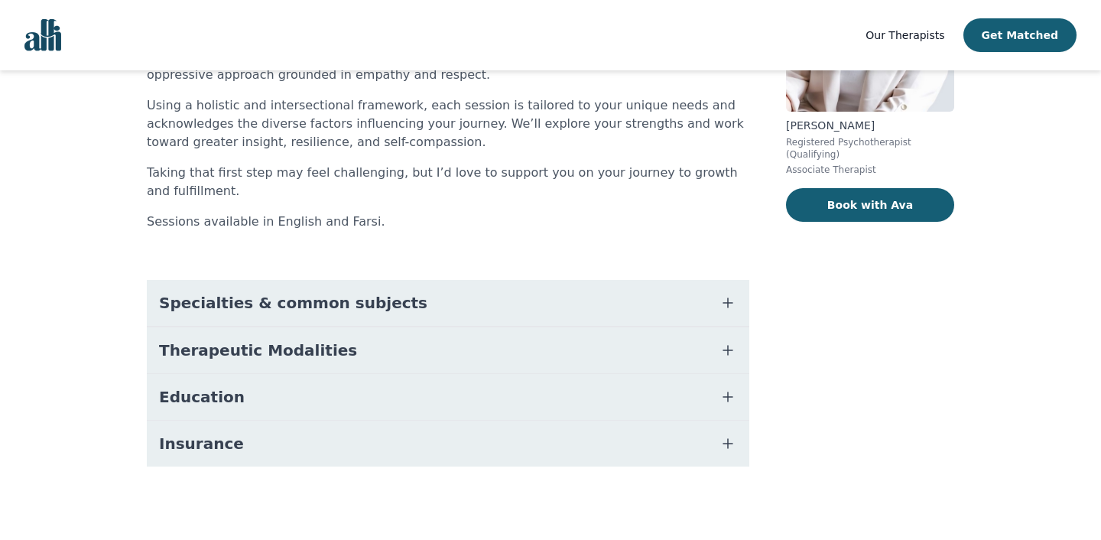
click at [230, 408] on button "Education" at bounding box center [448, 397] width 603 height 46
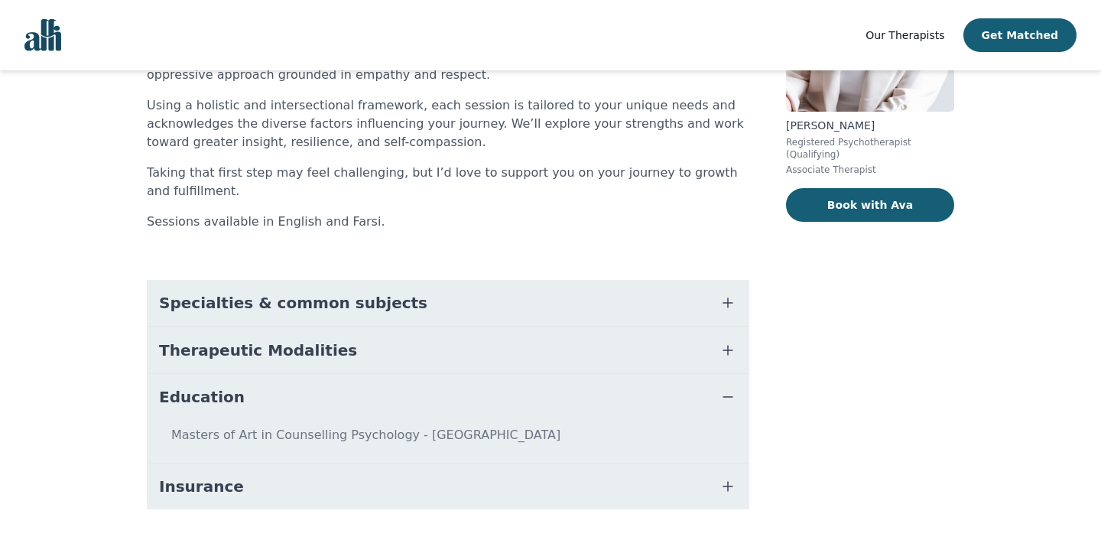
scroll to position [208, 0]
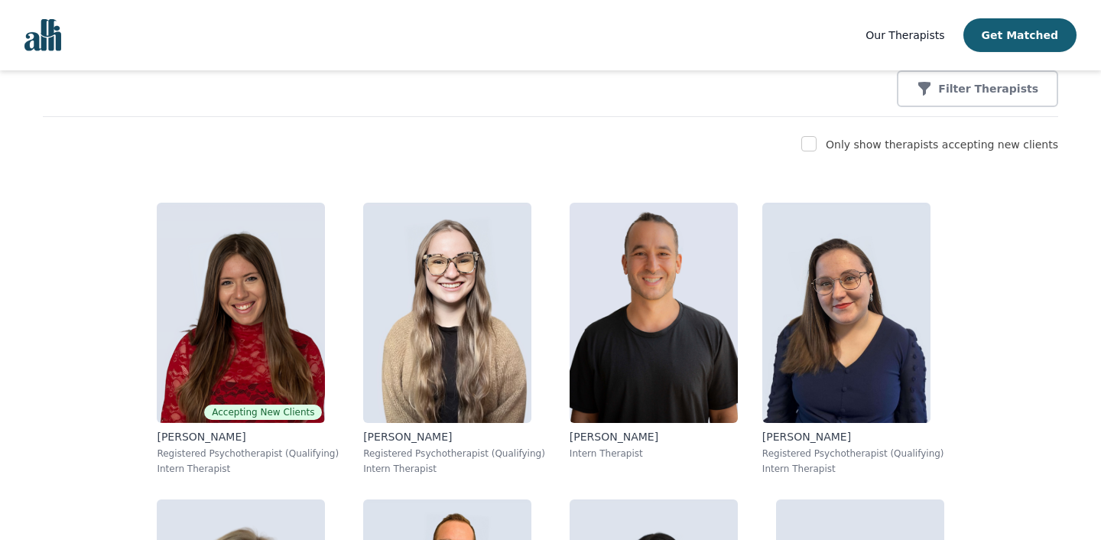
scroll to position [258, 0]
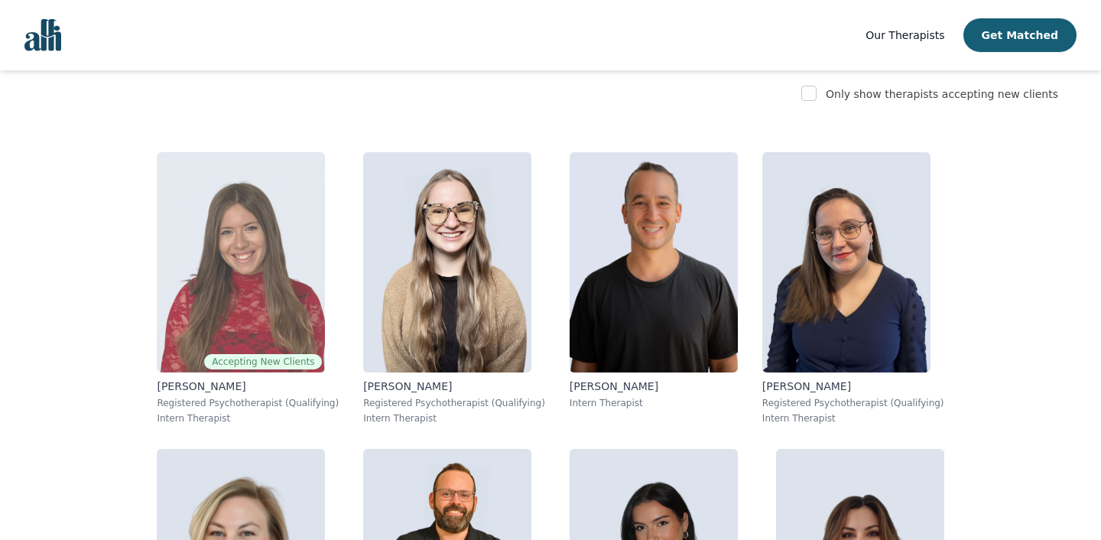
click at [163, 213] on img at bounding box center [241, 262] width 168 height 220
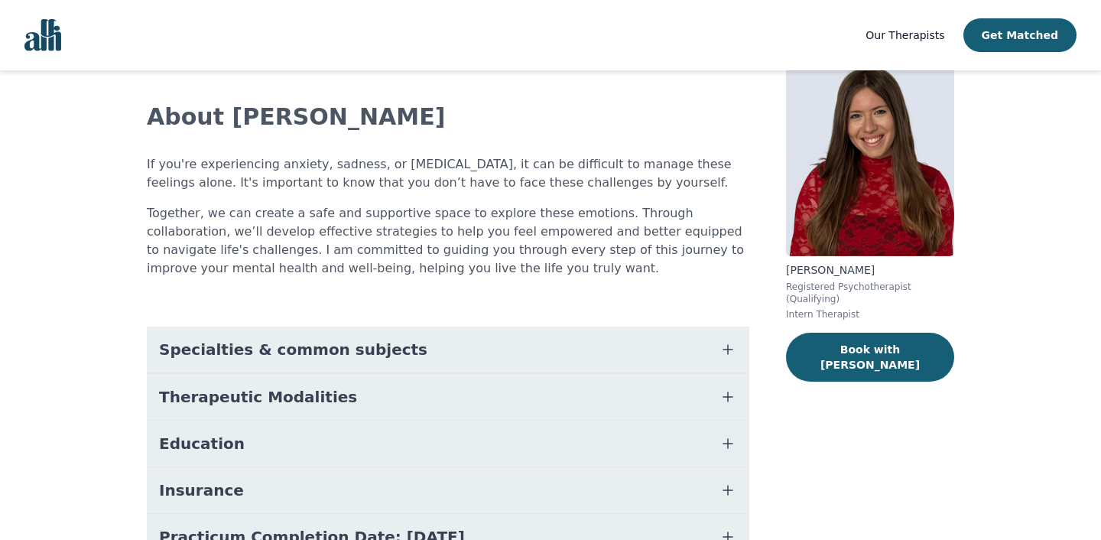
scroll to position [211, 0]
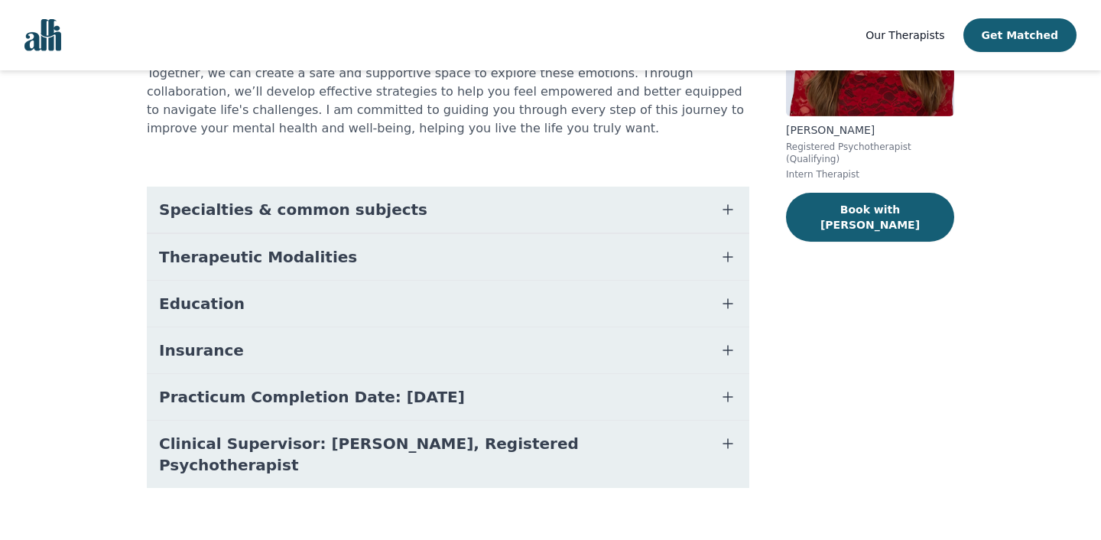
click at [369, 404] on span "Practicum Completion Date: [DATE]" at bounding box center [312, 396] width 306 height 21
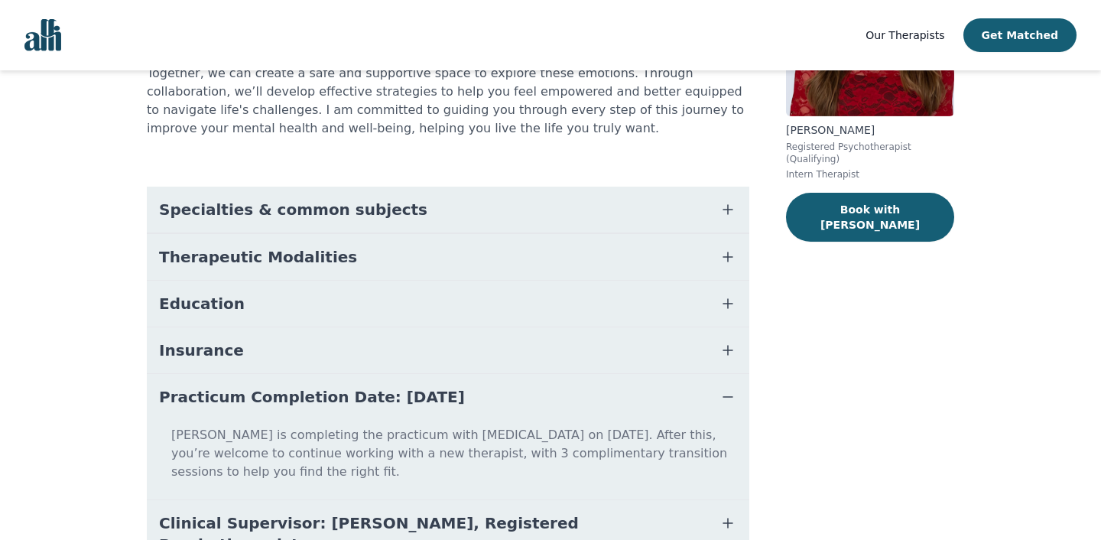
click at [367, 318] on button "Education" at bounding box center [448, 304] width 603 height 46
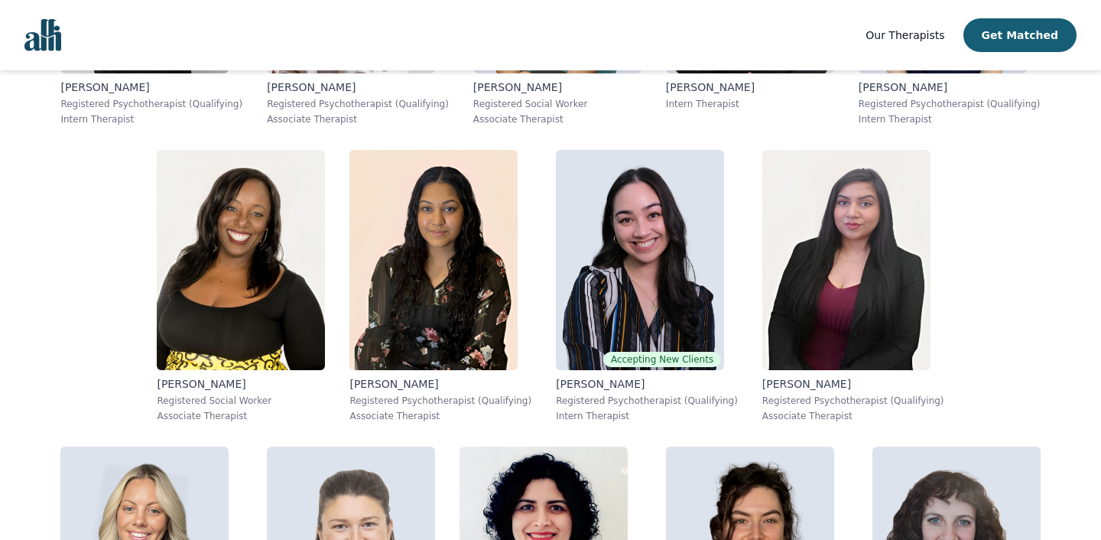
scroll to position [2364, 0]
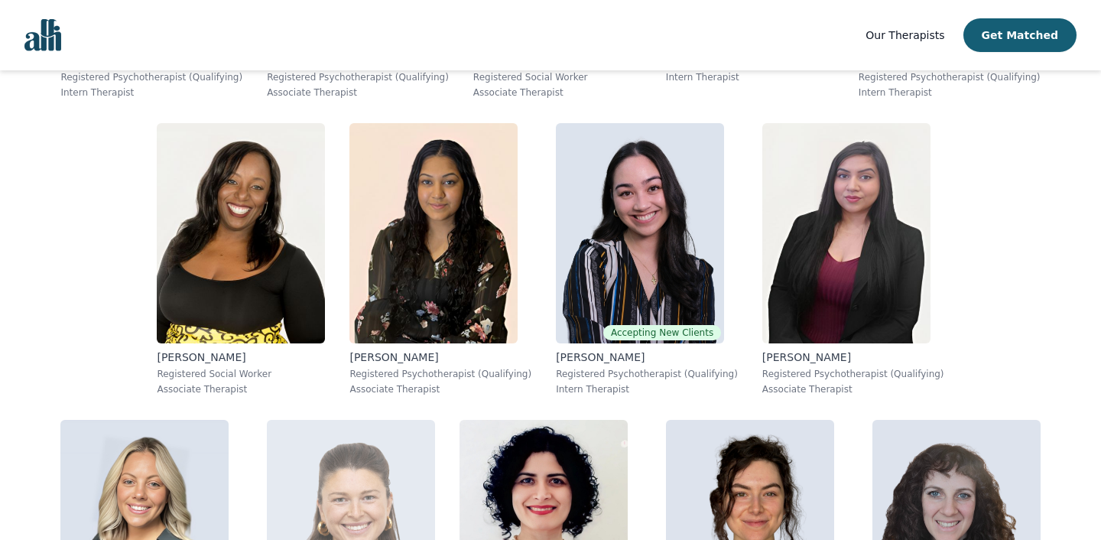
click at [378, 420] on img at bounding box center [351, 530] width 168 height 220
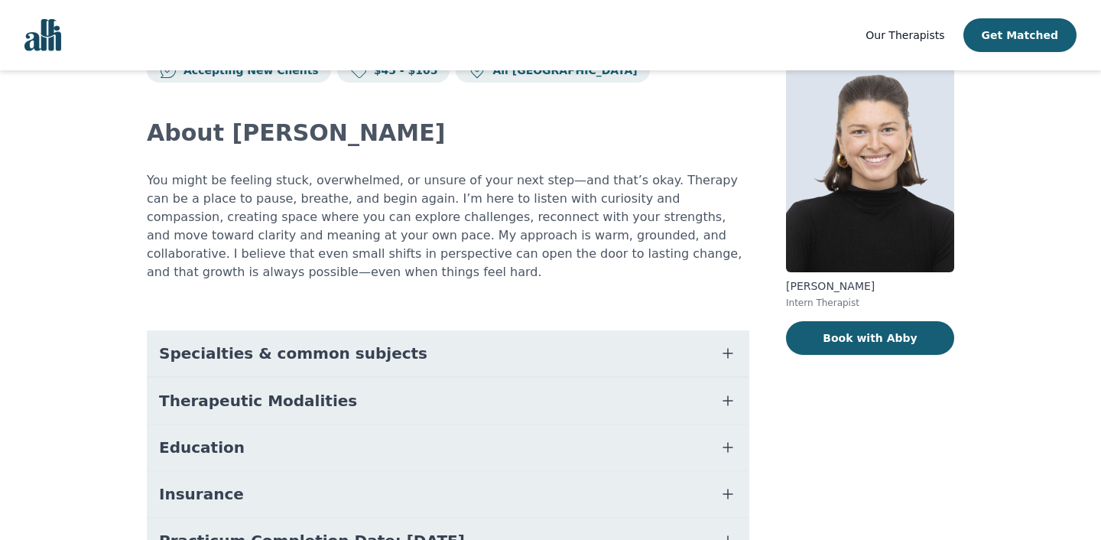
scroll to position [159, 0]
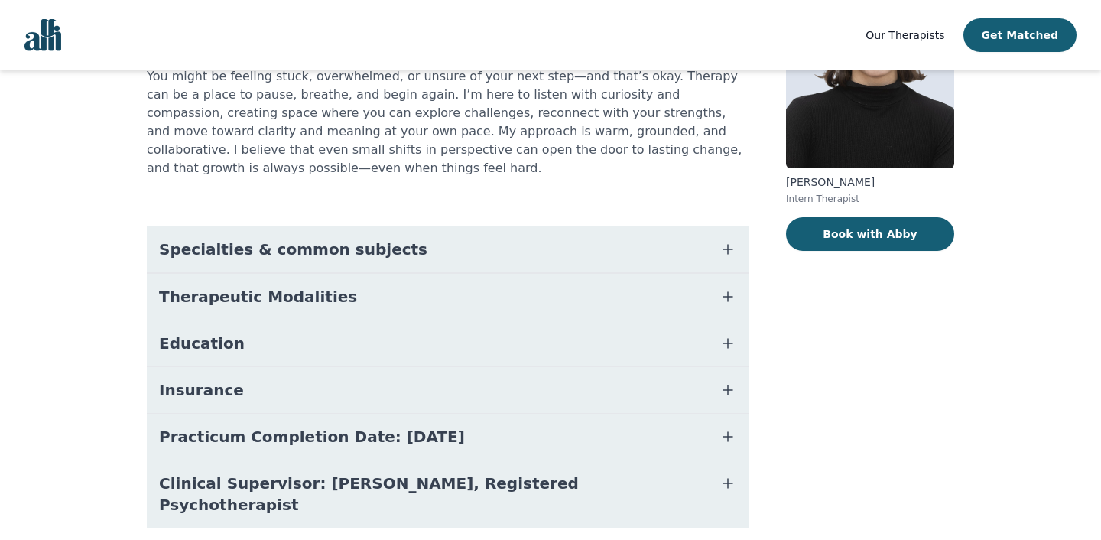
click at [365, 362] on button "Education" at bounding box center [448, 343] width 603 height 46
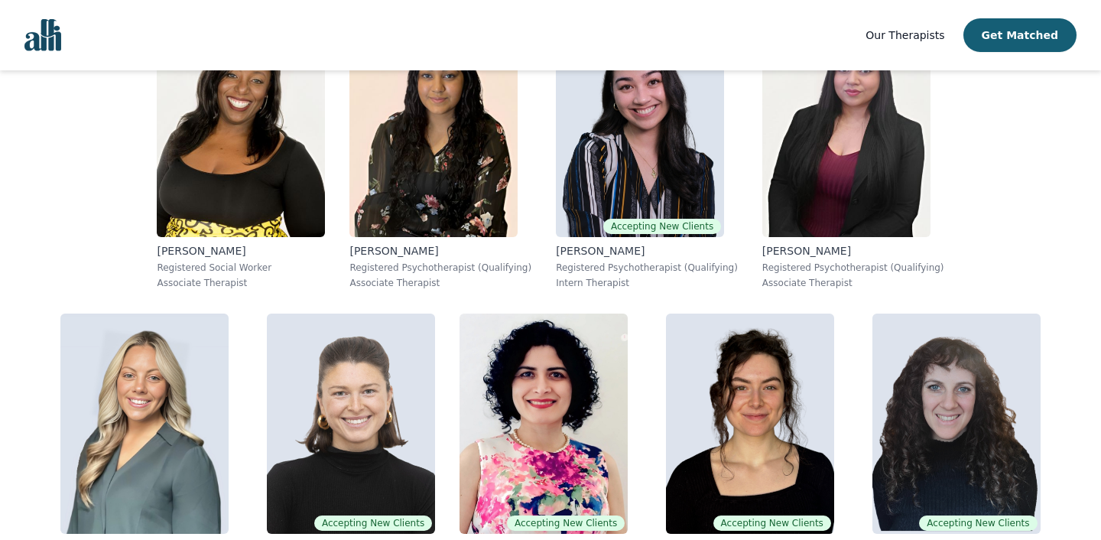
scroll to position [2470, 0]
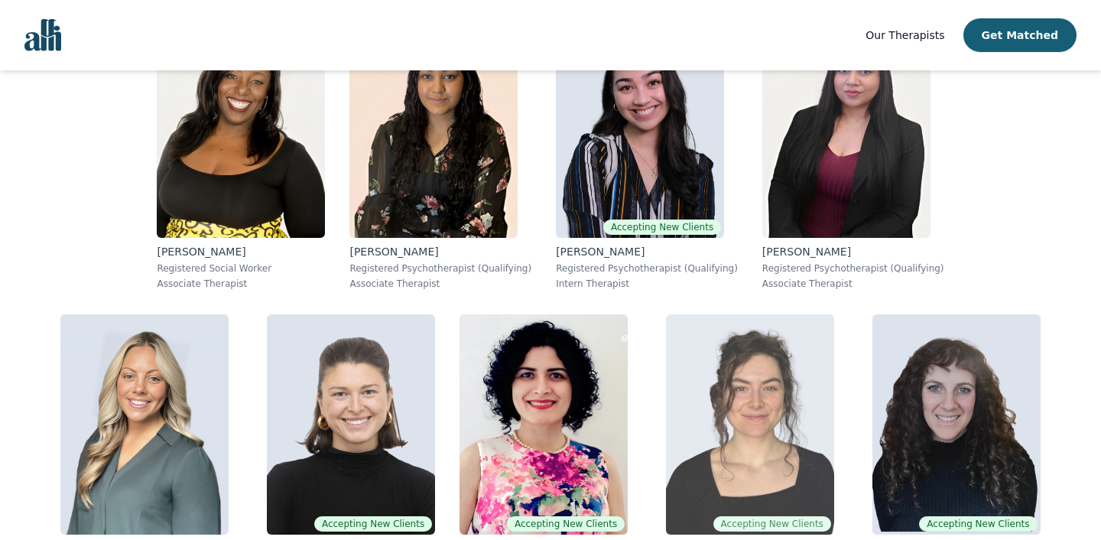
click at [713, 314] on img at bounding box center [750, 424] width 168 height 220
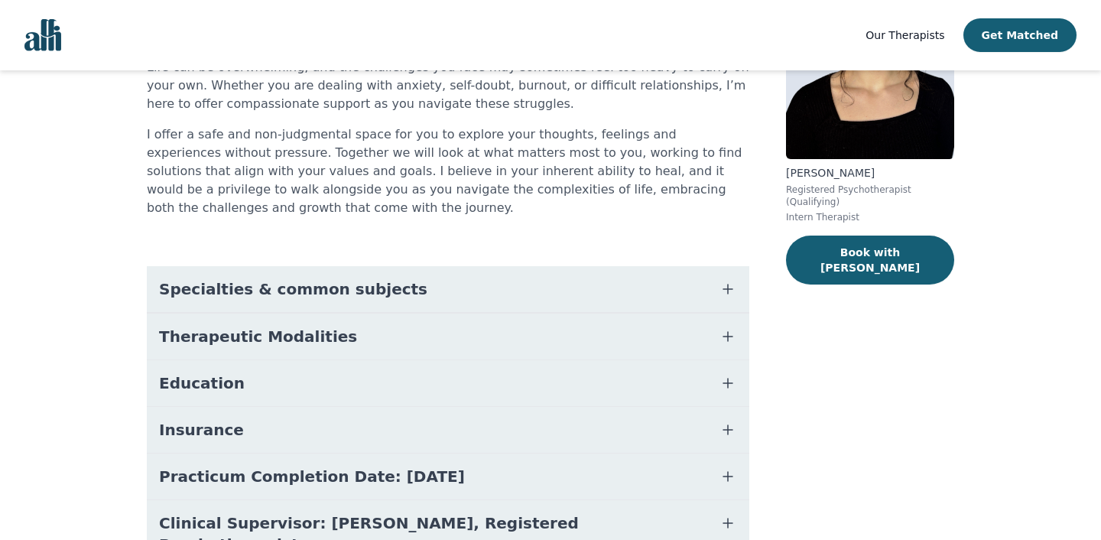
scroll to position [171, 0]
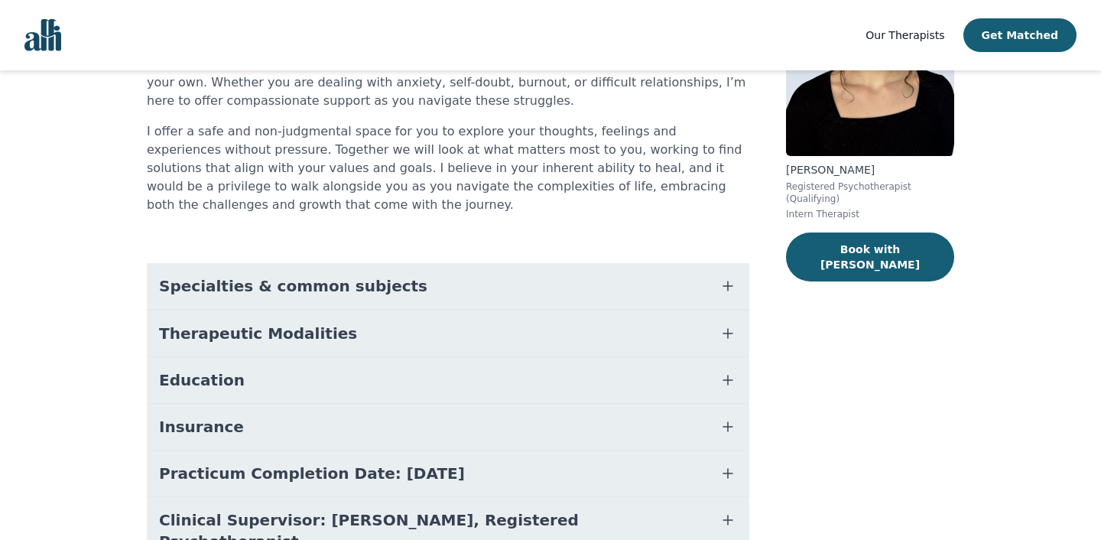
click at [353, 371] on button "Education" at bounding box center [448, 380] width 603 height 46
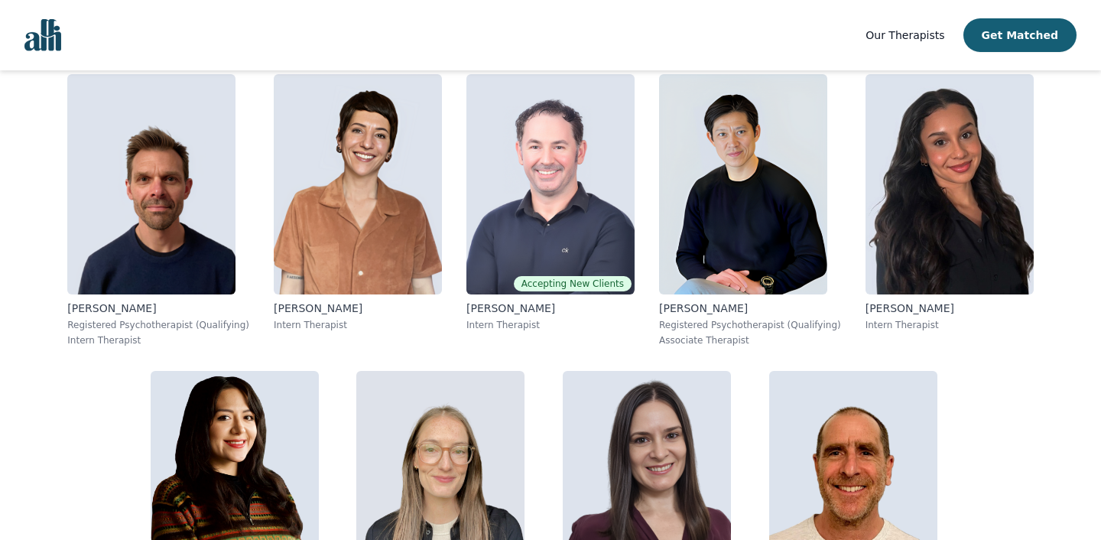
scroll to position [3304, 0]
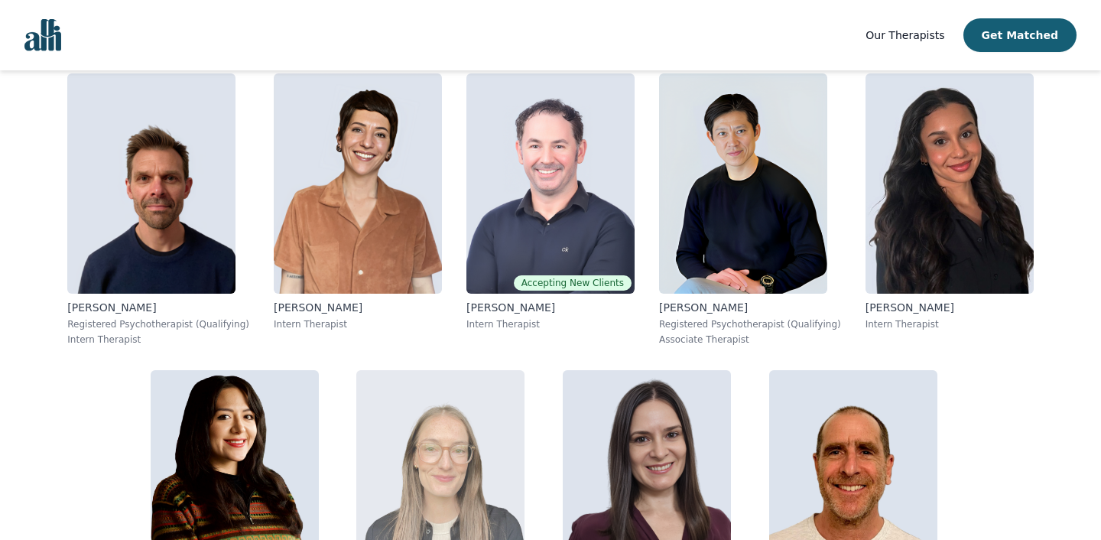
click at [356, 370] on img at bounding box center [440, 480] width 168 height 220
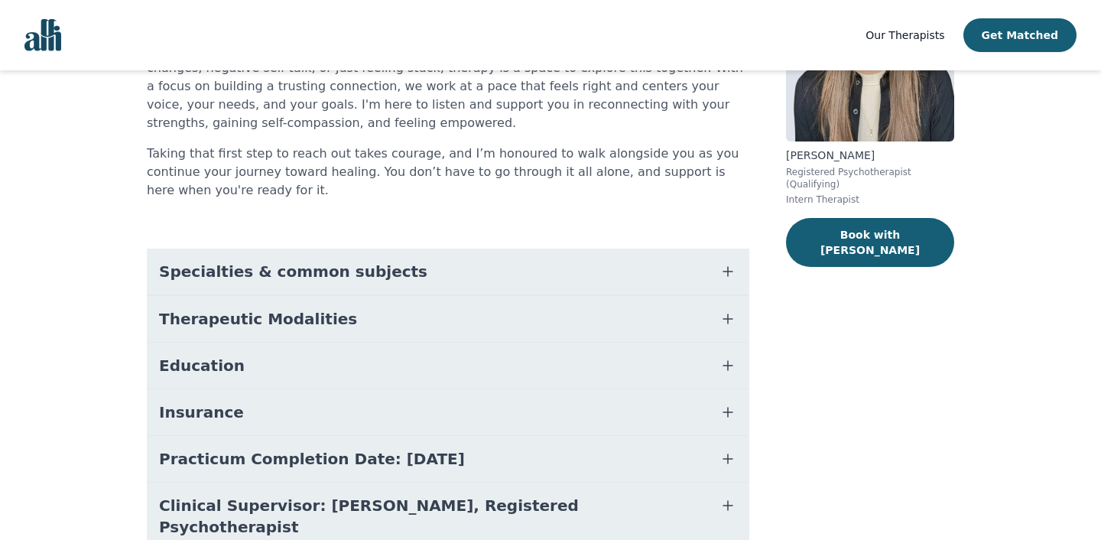
scroll to position [188, 0]
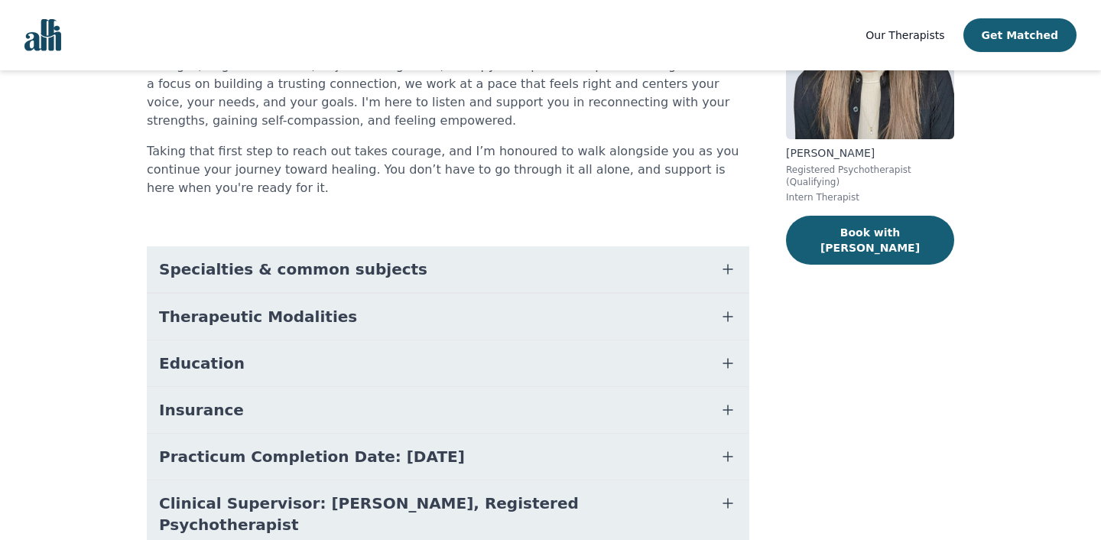
click at [281, 360] on button "Education" at bounding box center [448, 363] width 603 height 46
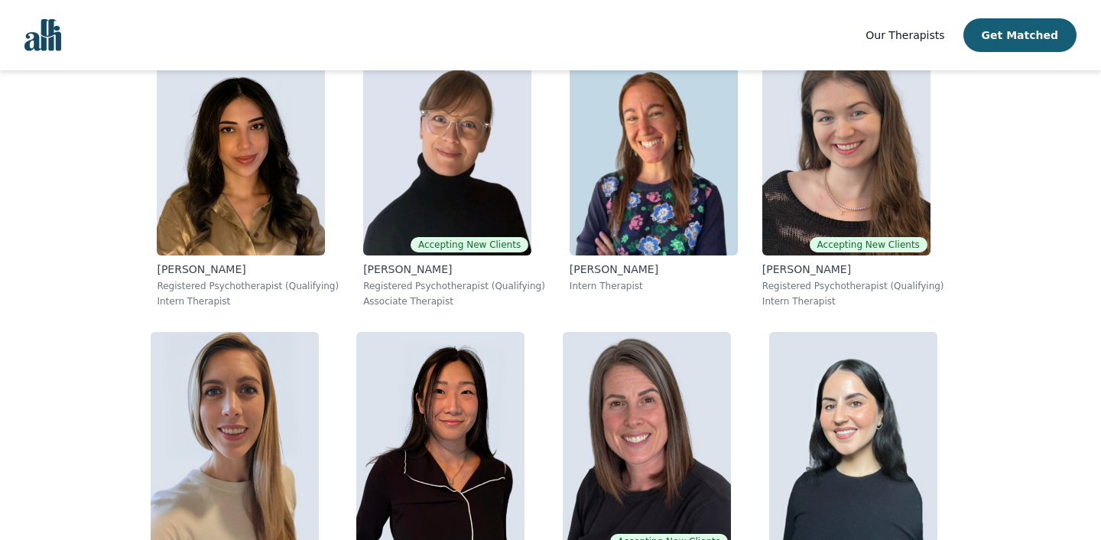
scroll to position [6025, 0]
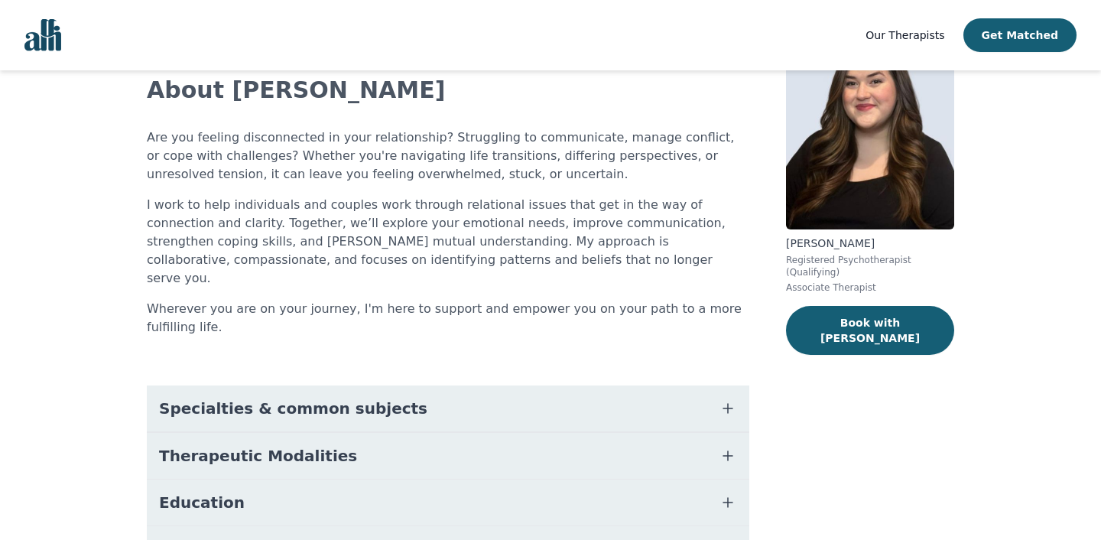
scroll to position [167, 0]
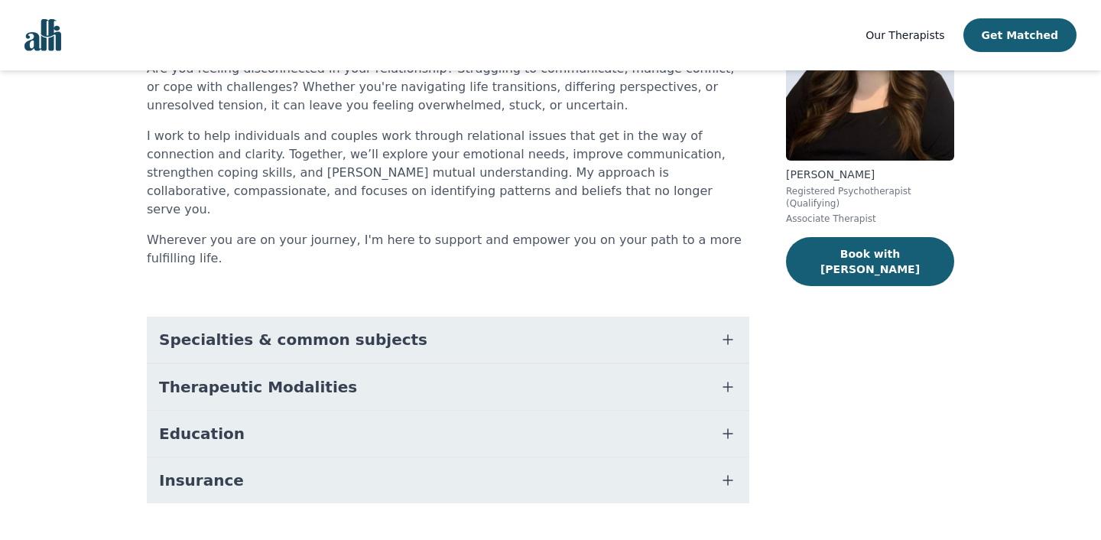
click at [242, 411] on button "Education" at bounding box center [448, 434] width 603 height 46
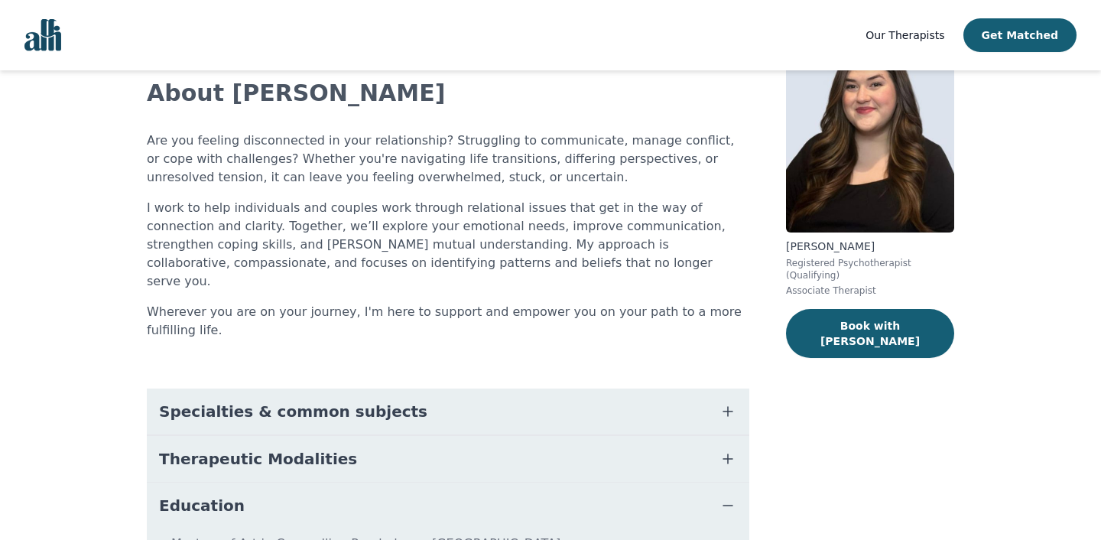
scroll to position [0, 0]
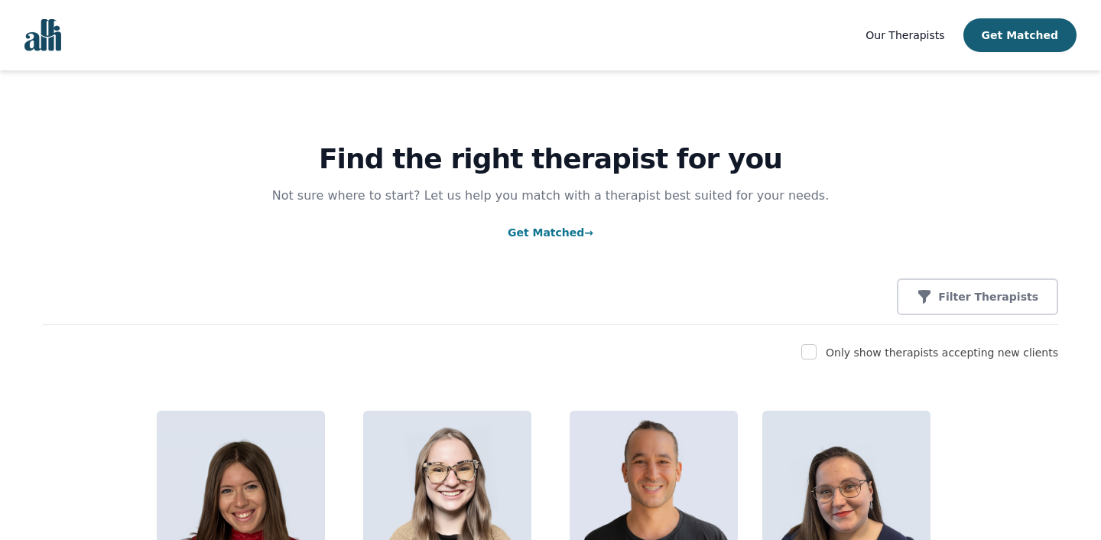
scroll to position [210, 0]
